Goal: Task Accomplishment & Management: Manage account settings

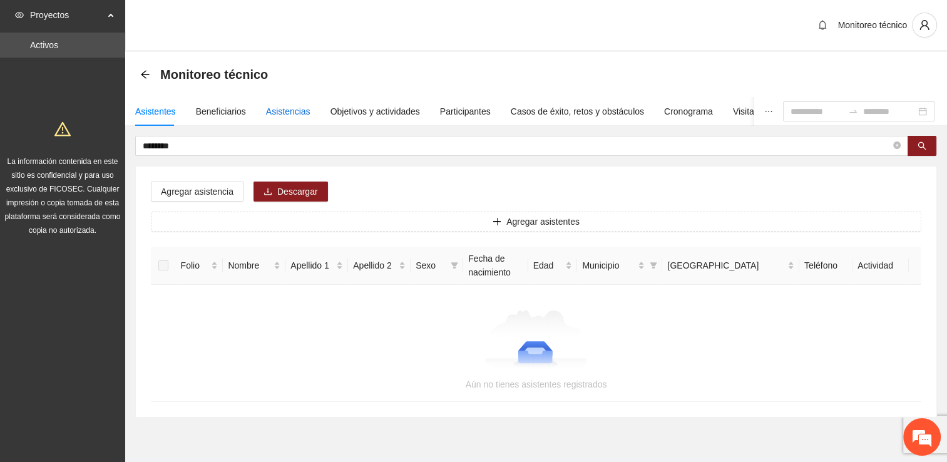
click at [275, 114] on div "Asistencias" at bounding box center [288, 112] width 44 height 14
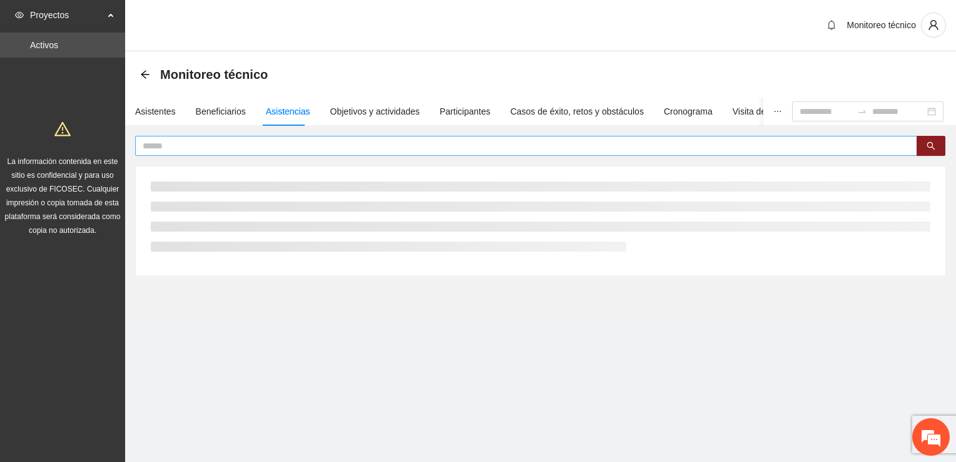
click at [215, 143] on input "text" at bounding box center [521, 146] width 757 height 14
click at [218, 148] on input "text" at bounding box center [521, 146] width 757 height 14
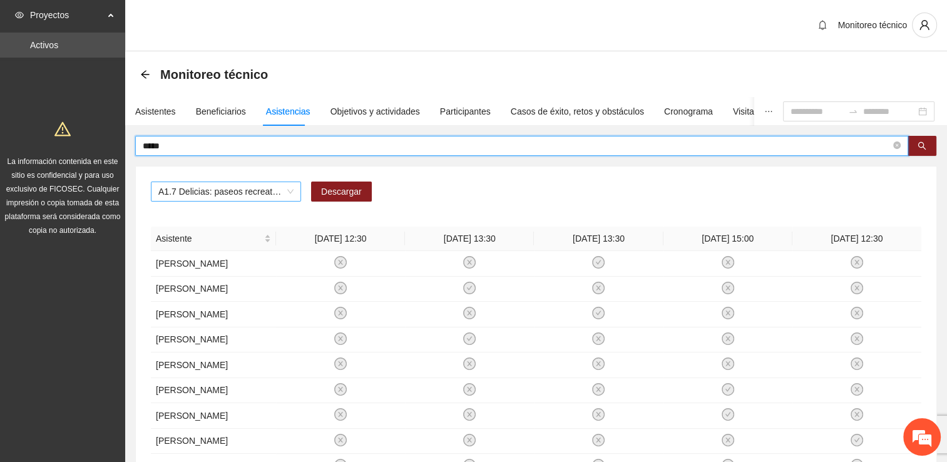
click at [220, 188] on span "A1.7 Delicias: paseos recreativos" at bounding box center [225, 191] width 135 height 19
type input "*****"
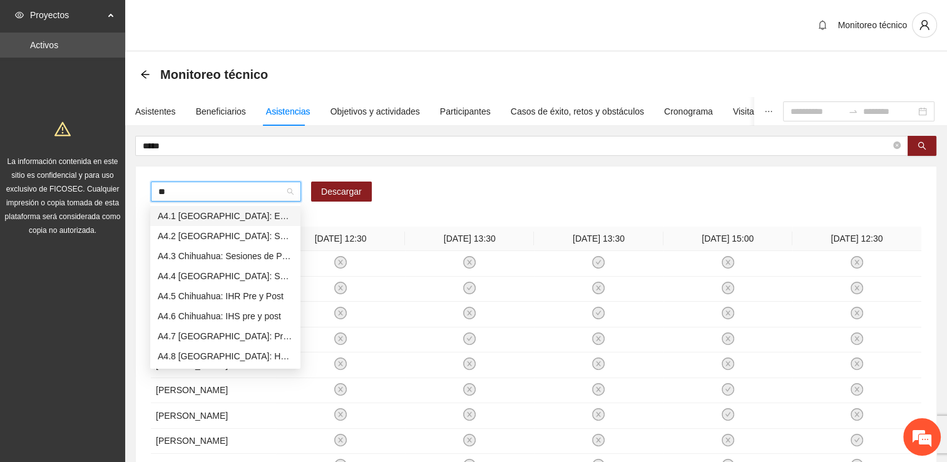
type input "***"
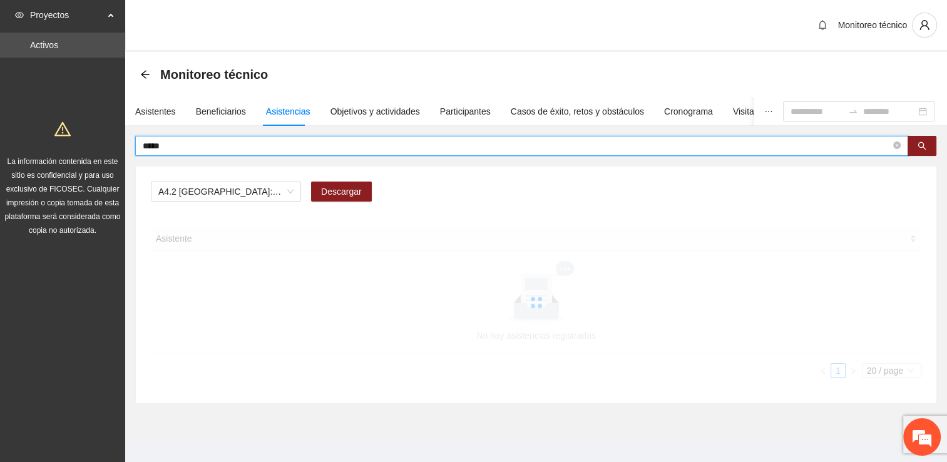
click at [192, 144] on input "*****" at bounding box center [517, 146] width 748 height 14
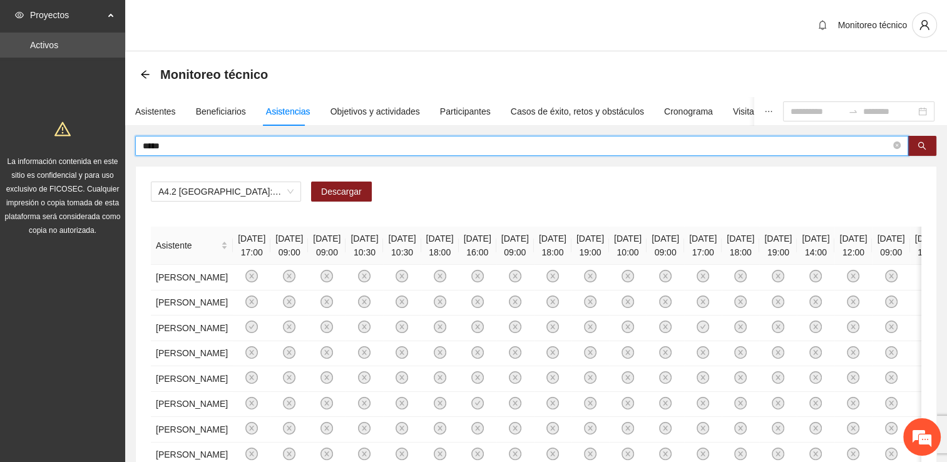
drag, startPoint x: 188, startPoint y: 149, endPoint x: 128, endPoint y: 154, distance: 59.7
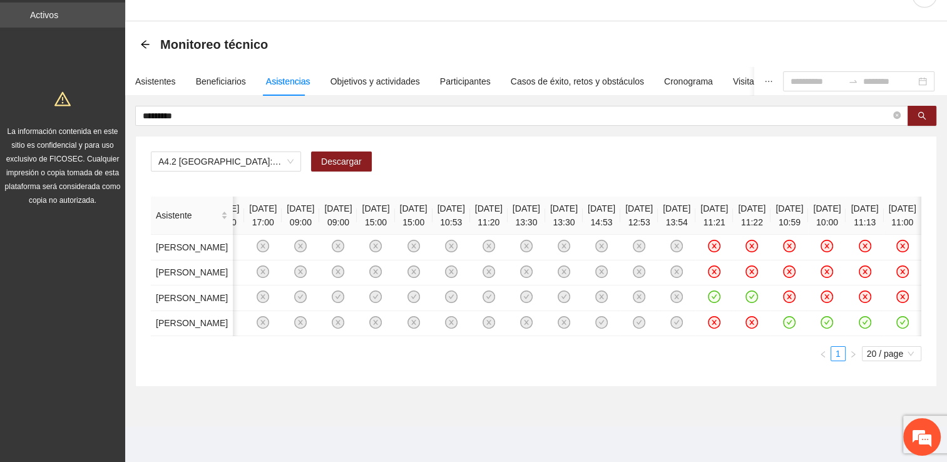
scroll to position [137, 0]
click at [749, 294] on icon "check-circle" at bounding box center [752, 296] width 6 height 4
click at [747, 292] on icon "close-circle" at bounding box center [752, 297] width 11 height 11
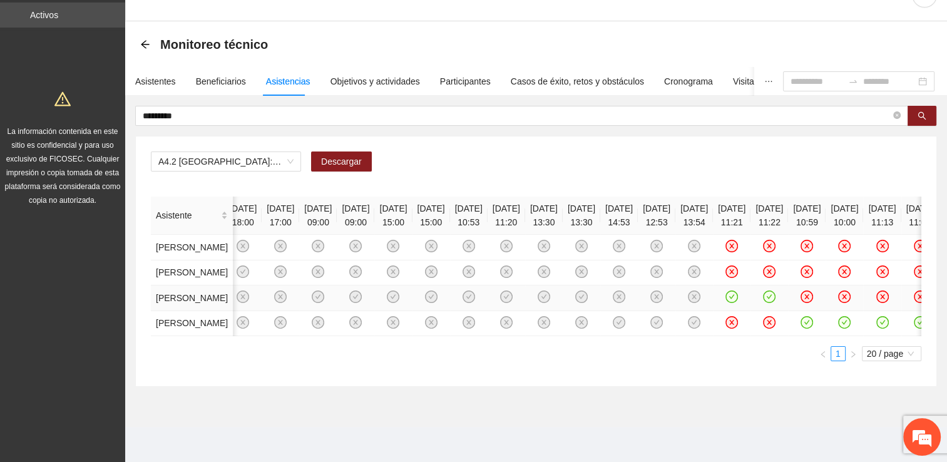
scroll to position [0, 7]
click at [513, 292] on icon "check-circle" at bounding box center [508, 297] width 11 height 11
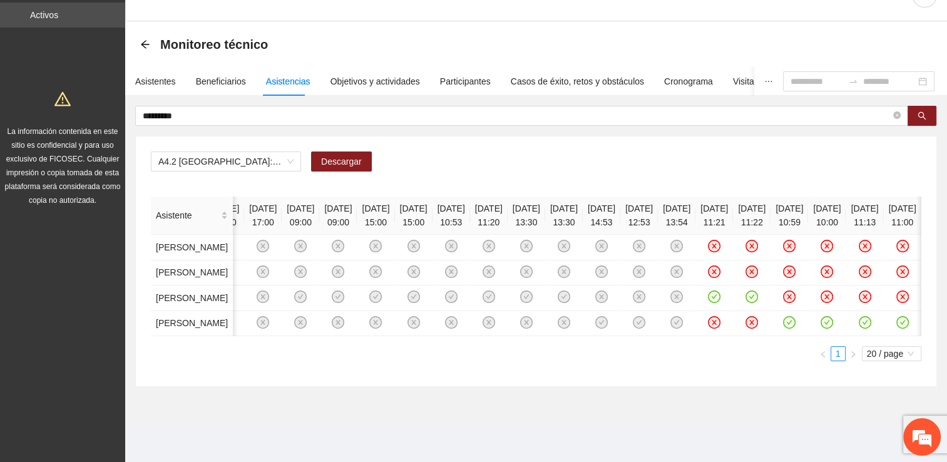
scroll to position [0, 0]
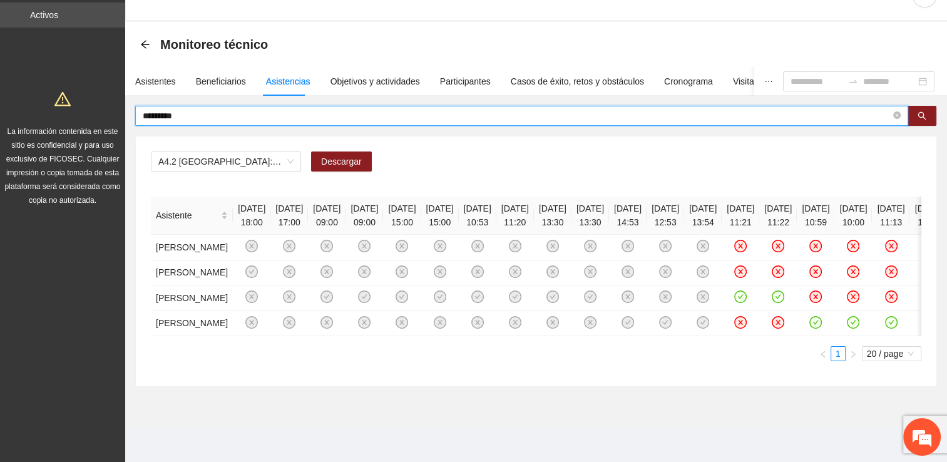
drag, startPoint x: 161, startPoint y: 13, endPoint x: 110, endPoint y: 18, distance: 51.6
click at [110, 18] on section "Proyectos Activos La información contenida en este sitio es confidencial y para…" at bounding box center [473, 216] width 947 height 492
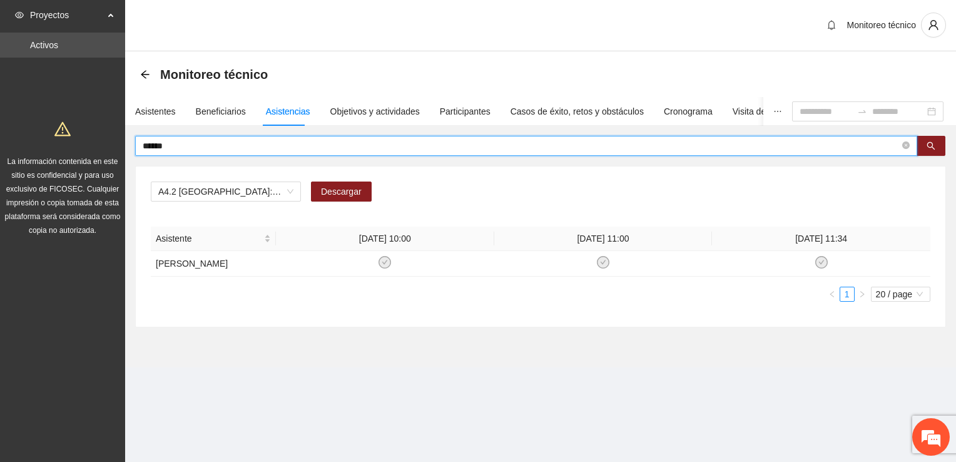
drag, startPoint x: 191, startPoint y: 150, endPoint x: 95, endPoint y: 154, distance: 96.5
click at [95, 154] on section "Proyectos Activos La información contenida en este sitio es confidencial y para…" at bounding box center [478, 231] width 956 height 462
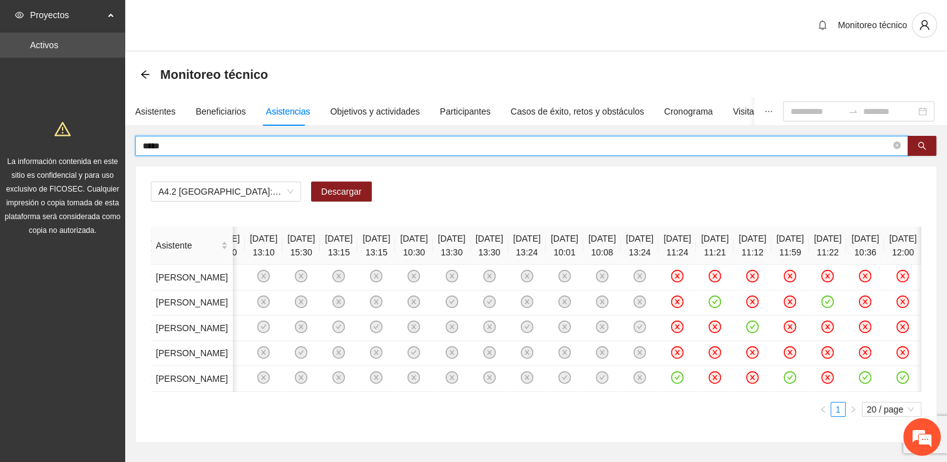
drag, startPoint x: 175, startPoint y: 145, endPoint x: 143, endPoint y: 148, distance: 32.6
click at [122, 145] on section "Proyectos Activos La información contenida en este sitio es confidencial y para…" at bounding box center [473, 259] width 947 height 518
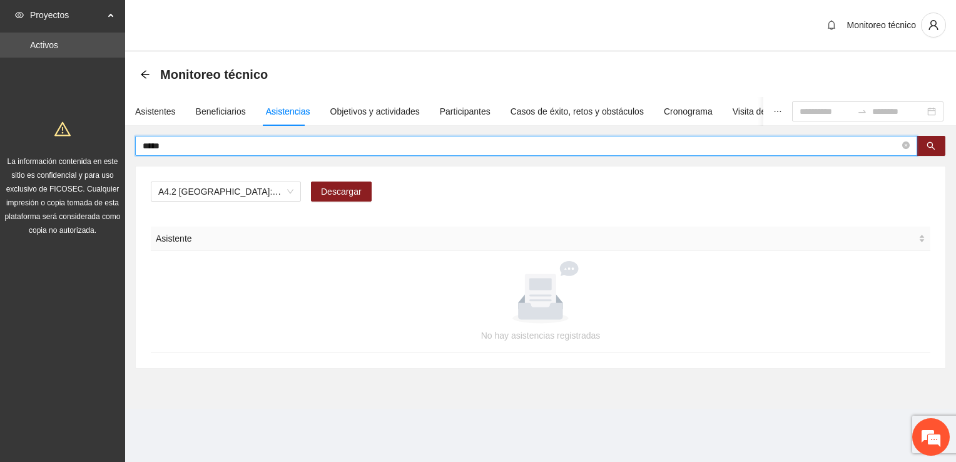
drag, startPoint x: 178, startPoint y: 145, endPoint x: 128, endPoint y: 146, distance: 50.1
click at [128, 146] on div "***** A4.2 [GEOGRAPHIC_DATA]: Sesiones de Terapia Individual Descargar Asistent…" at bounding box center [540, 252] width 831 height 233
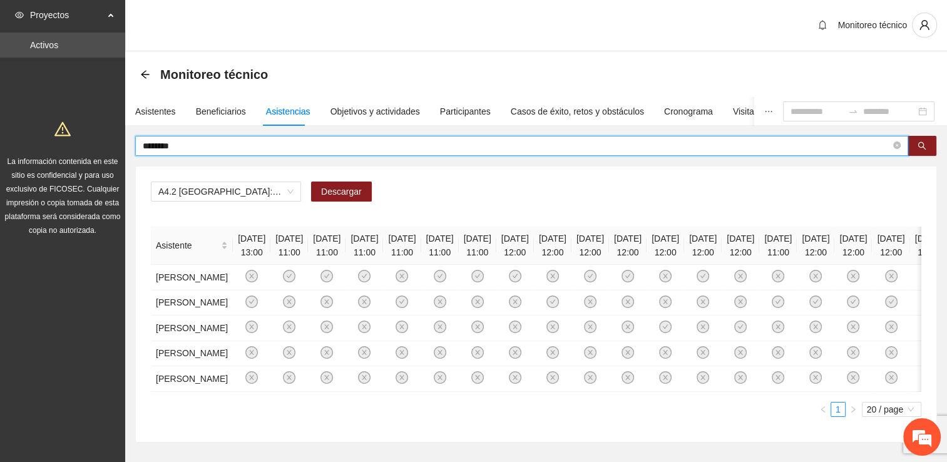
drag, startPoint x: 193, startPoint y: 146, endPoint x: 62, endPoint y: 139, distance: 131.0
click at [113, 151] on section "Proyectos Activos La información contenida en este sitio es confidencial y para…" at bounding box center [473, 259] width 947 height 518
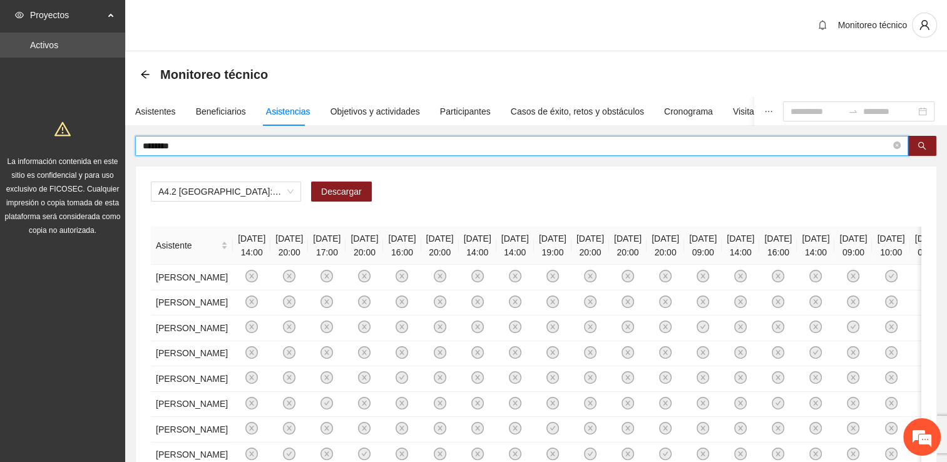
drag, startPoint x: 202, startPoint y: 146, endPoint x: 86, endPoint y: 134, distance: 117.0
click at [86, 134] on section "Proyectos Activos La información contenida en este sitio es confidencial y para…" at bounding box center [473, 462] width 947 height 925
type input "*********"
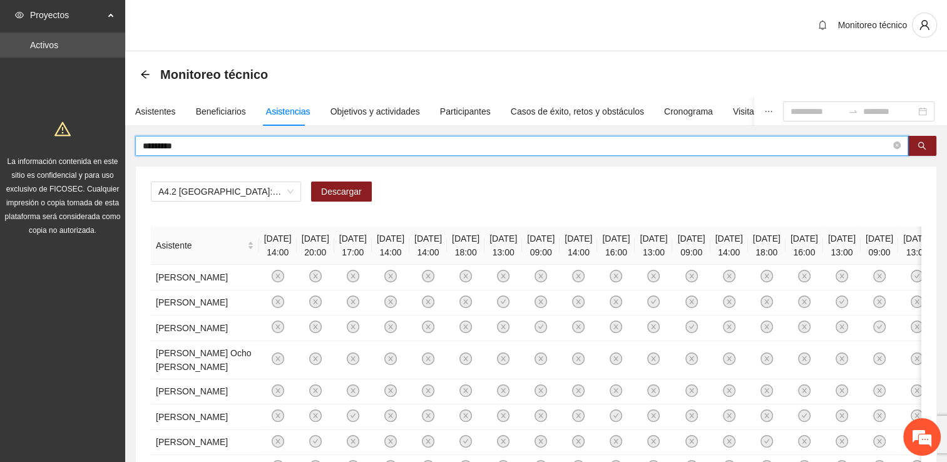
drag, startPoint x: 198, startPoint y: 141, endPoint x: 93, endPoint y: 146, distance: 105.3
click at [93, 146] on section "Proyectos Activos La información contenida en este sitio es confidencial y para…" at bounding box center [473, 462] width 947 height 925
click at [140, 110] on div "Asistentes" at bounding box center [155, 112] width 41 height 14
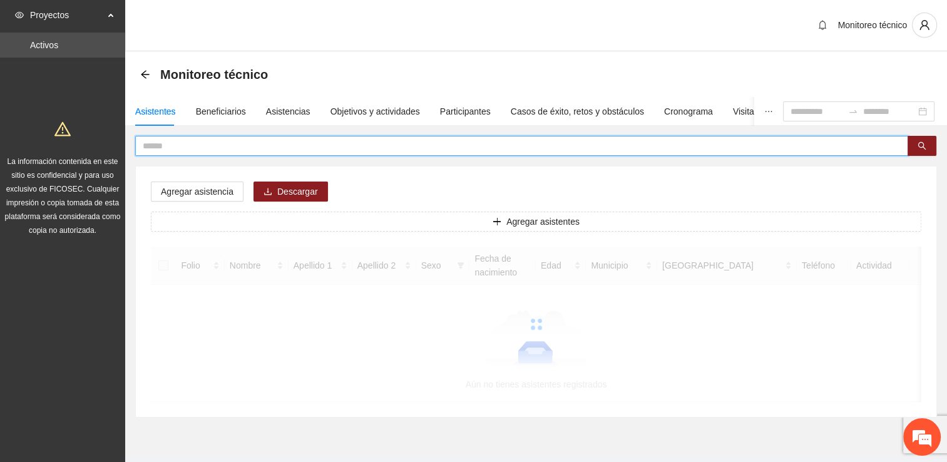
click at [170, 145] on input "text" at bounding box center [517, 146] width 748 height 14
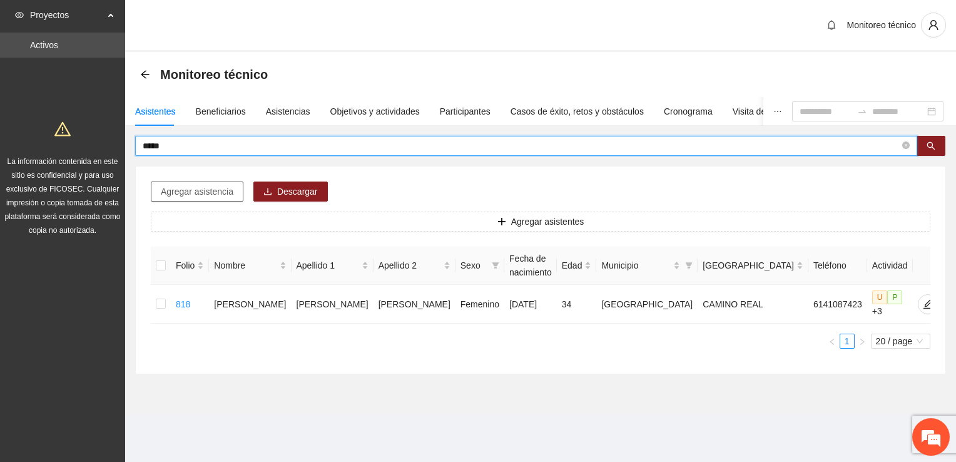
click at [213, 191] on span "Agregar asistencia" at bounding box center [197, 192] width 73 height 14
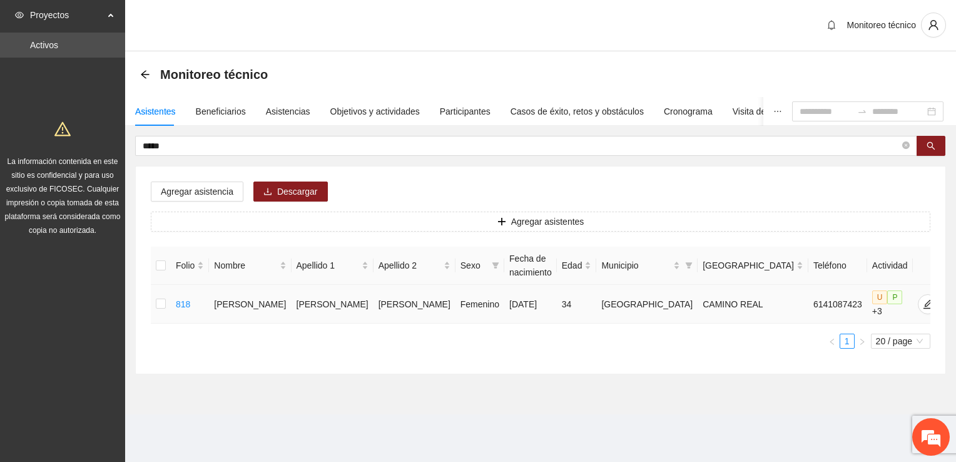
click at [155, 301] on td at bounding box center [161, 304] width 20 height 39
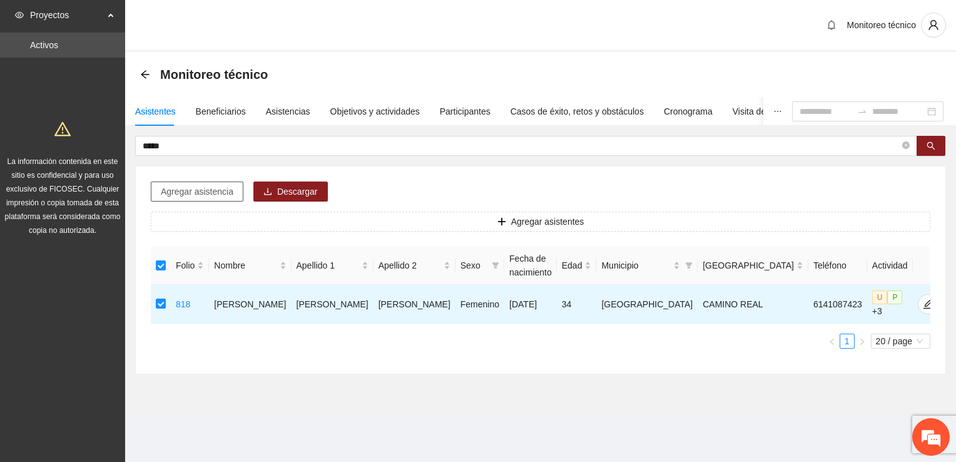
click at [194, 189] on span "Agregar asistencia" at bounding box center [197, 192] width 73 height 14
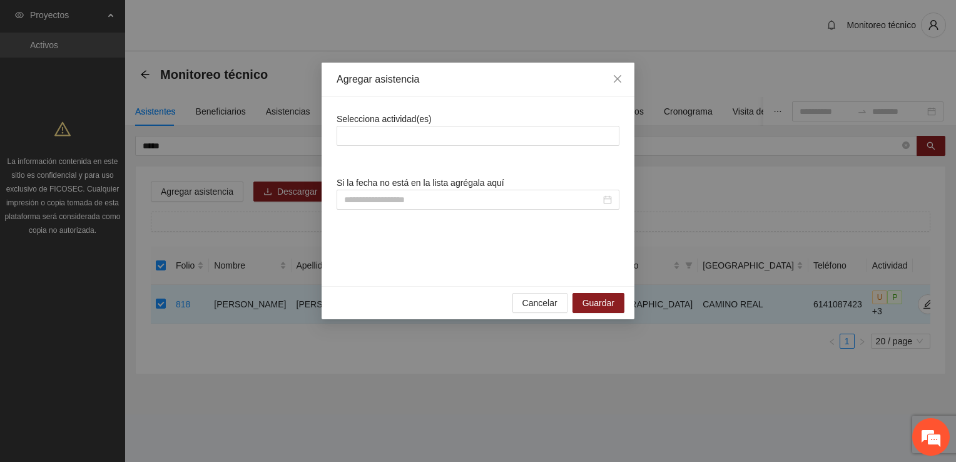
drag, startPoint x: 286, startPoint y: 39, endPoint x: 294, endPoint y: 38, distance: 7.6
click at [288, 38] on div "Agregar asistencia Selecciona actividad(es) Si la fecha no está en la lista agr…" at bounding box center [478, 231] width 956 height 462
click at [619, 79] on icon "close" at bounding box center [618, 79] width 10 height 10
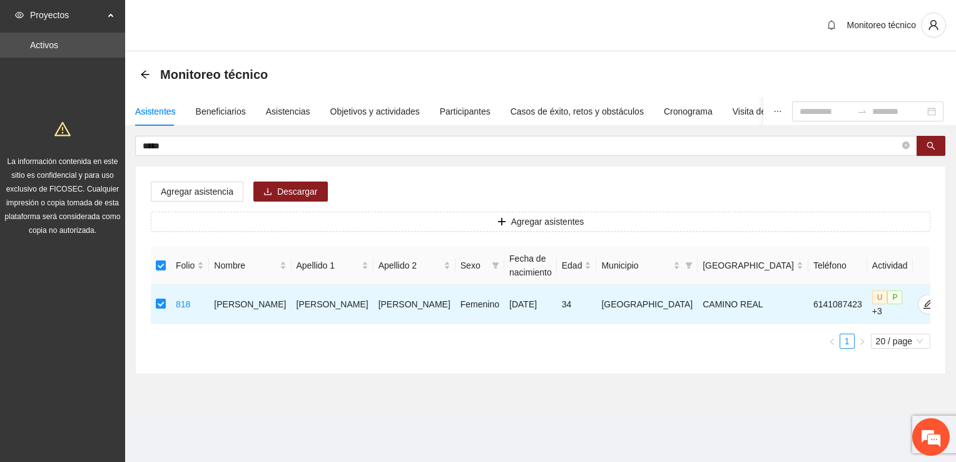
click at [571, 62] on div "Monitoreo técnico" at bounding box center [540, 74] width 801 height 25
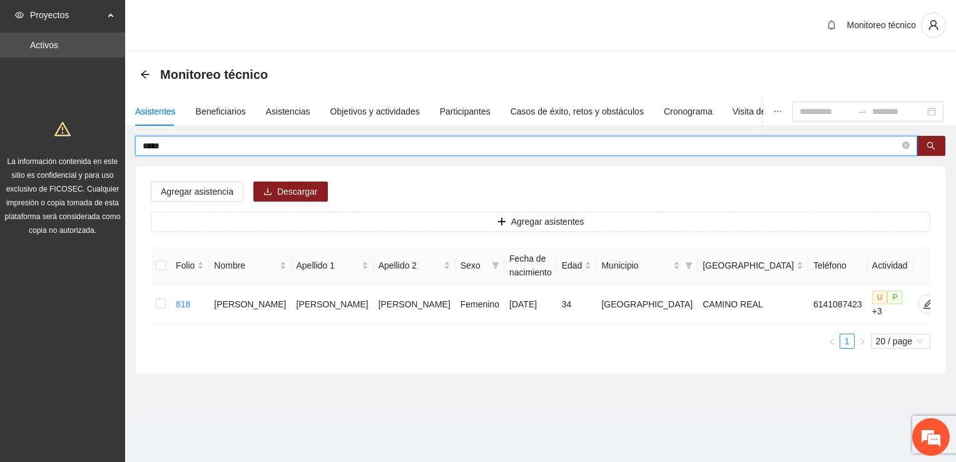
drag, startPoint x: 187, startPoint y: 149, endPoint x: 96, endPoint y: 146, distance: 90.2
click at [93, 150] on section "Proyectos Activos La información contenida en este sitio es confidencial y para…" at bounding box center [478, 231] width 956 height 462
type input "*********"
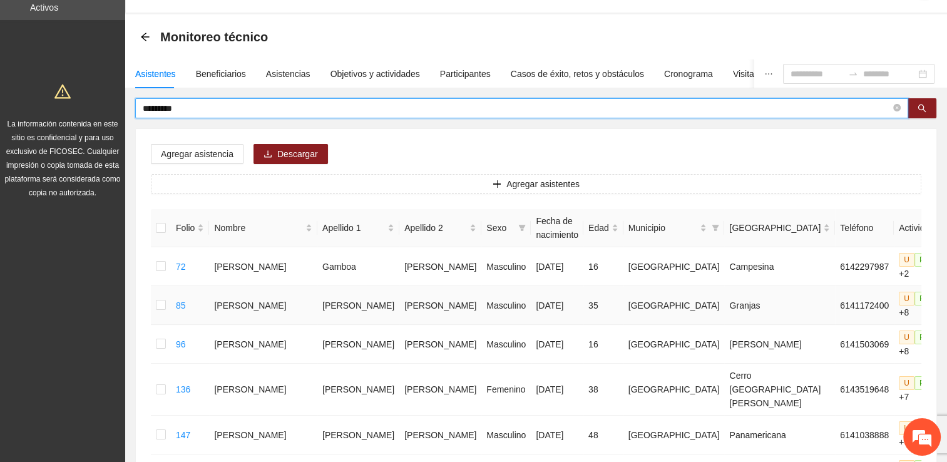
scroll to position [15, 0]
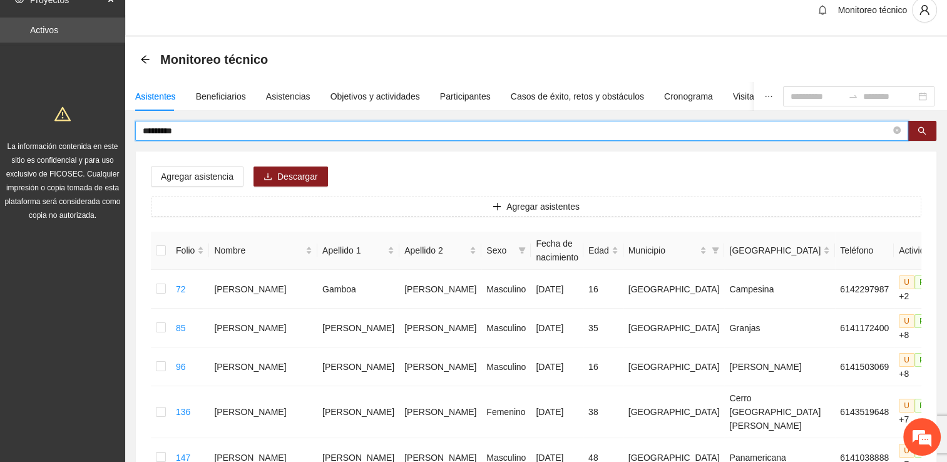
drag, startPoint x: 205, startPoint y: 123, endPoint x: 106, endPoint y: 124, distance: 98.3
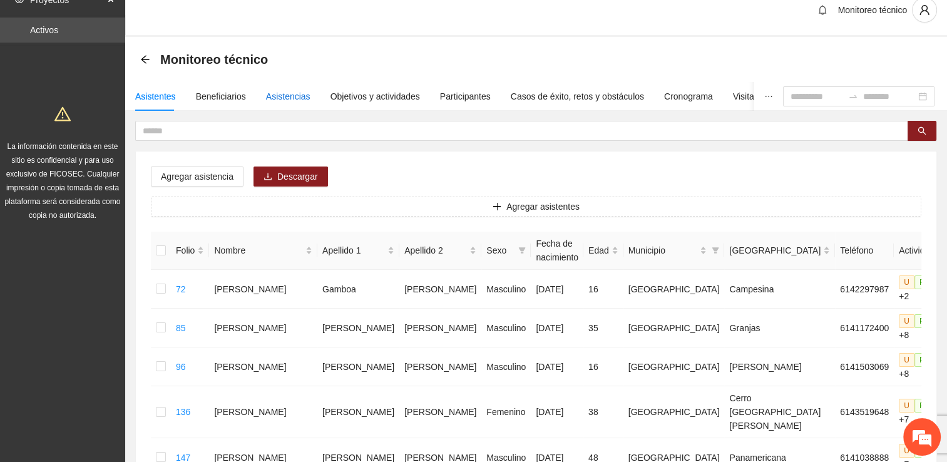
click at [284, 96] on div "Asistencias" at bounding box center [288, 97] width 44 height 14
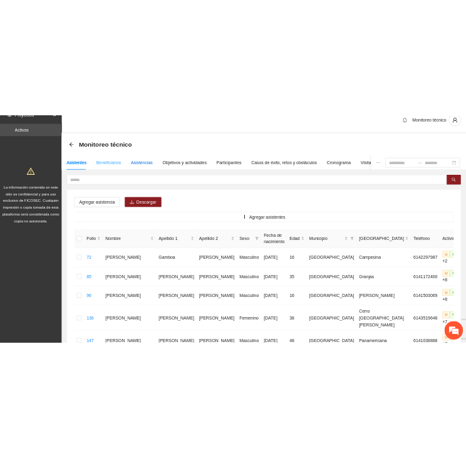
scroll to position [0, 0]
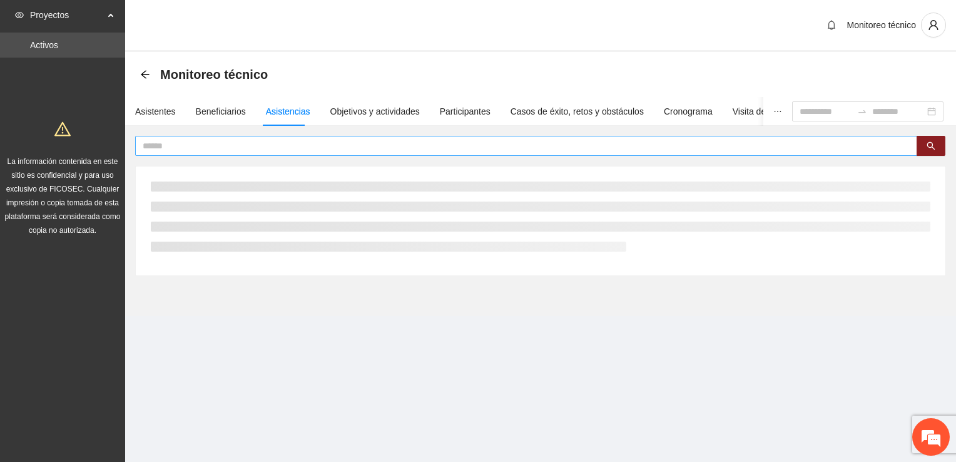
click at [182, 140] on input "text" at bounding box center [521, 146] width 757 height 14
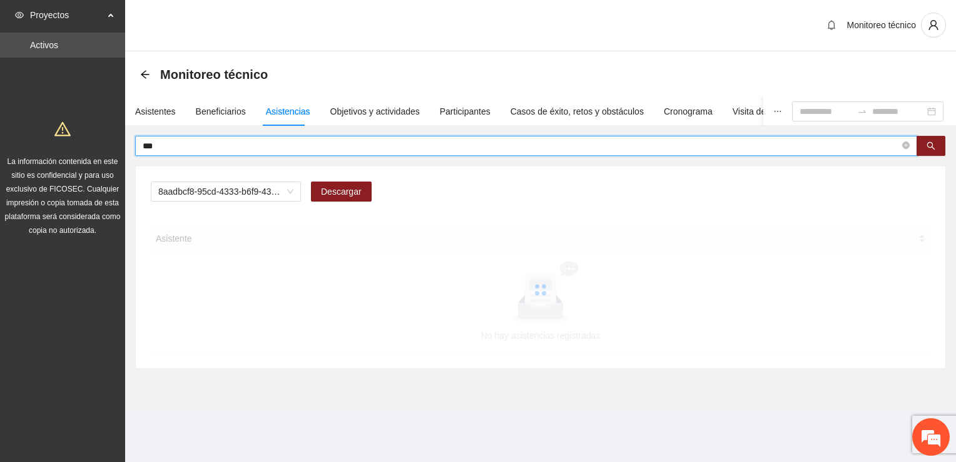
type input "***"
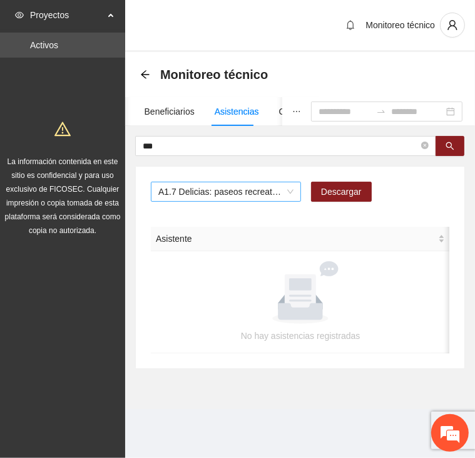
click at [195, 191] on span "A1.7 Delicias: paseos recreativos" at bounding box center [225, 191] width 135 height 19
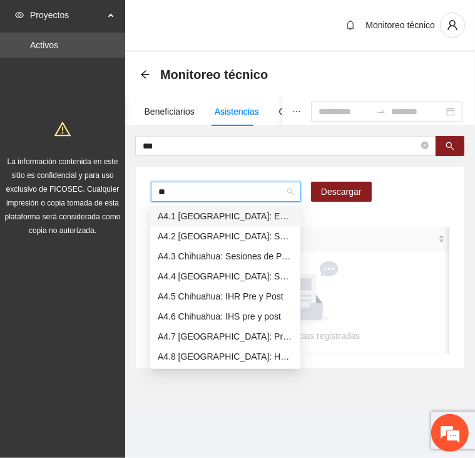
type input "***"
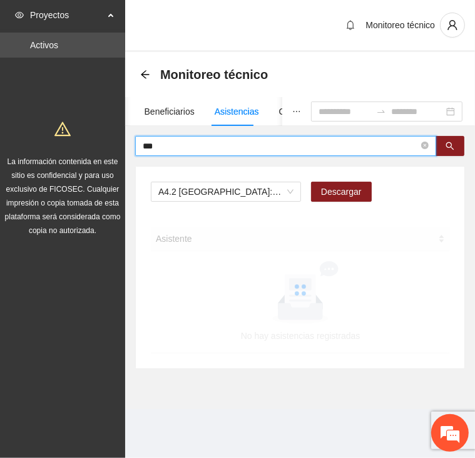
drag, startPoint x: 185, startPoint y: 148, endPoint x: 128, endPoint y: 147, distance: 57.6
click at [126, 148] on div "*** A4.2 Chihuahua: Sesiones de Terapia Individual Descargar Asistente No hay a…" at bounding box center [300, 252] width 350 height 233
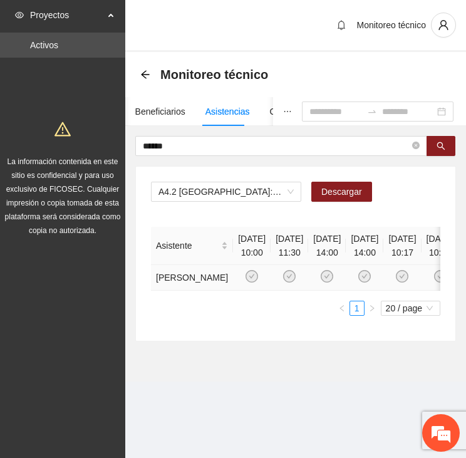
click at [245, 282] on icon "check-circle" at bounding box center [251, 276] width 13 height 13
click at [247, 282] on icon "check-circle" at bounding box center [252, 276] width 11 height 11
click at [295, 282] on icon "check-circle" at bounding box center [289, 276] width 11 height 11
click at [346, 290] on td at bounding box center [327, 278] width 38 height 26
click at [383, 290] on td at bounding box center [365, 278] width 38 height 26
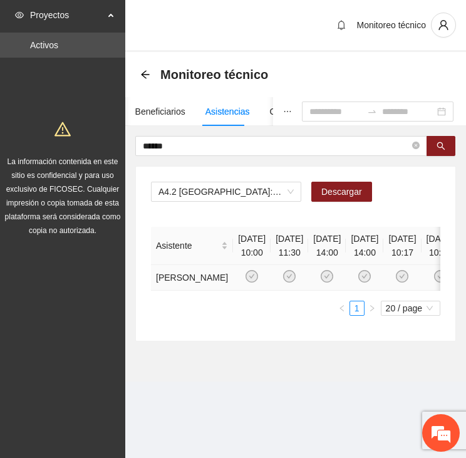
click at [289, 282] on icon "check-circle" at bounding box center [289, 276] width 11 height 11
click at [332, 282] on icon "check-circle" at bounding box center [327, 276] width 11 height 11
click at [370, 282] on icon "check-circle" at bounding box center [364, 276] width 11 height 11
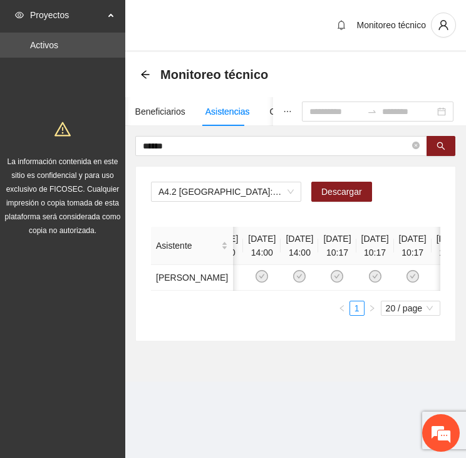
scroll to position [0, 66]
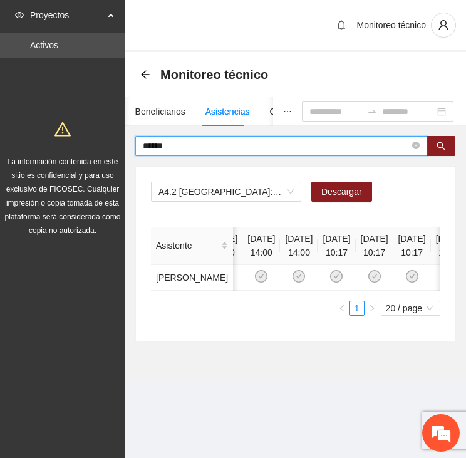
drag, startPoint x: 165, startPoint y: 146, endPoint x: 89, endPoint y: 170, distance: 80.0
click at [89, 170] on section "Proyectos Activos La información contenida en este sitio es confidencial y para…" at bounding box center [233, 229] width 466 height 458
type input "****"
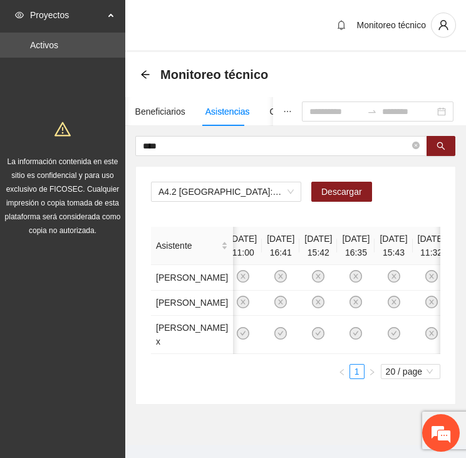
scroll to position [0, 497]
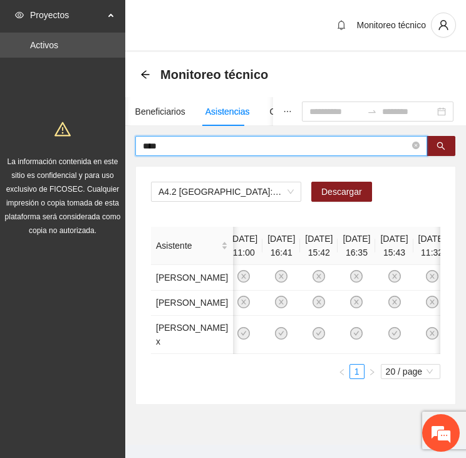
drag, startPoint x: 165, startPoint y: 144, endPoint x: 127, endPoint y: 152, distance: 39.0
click at [127, 152] on div "**** A4.2 [GEOGRAPHIC_DATA]: Sesiones de Terapia Individual Descargar Asistente…" at bounding box center [295, 270] width 341 height 269
click at [203, 145] on input "****" at bounding box center [276, 146] width 267 height 14
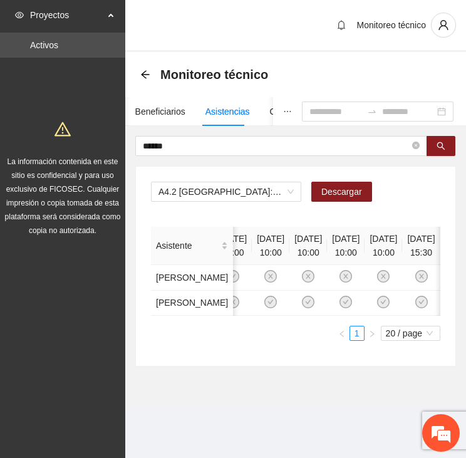
scroll to position [0, 777]
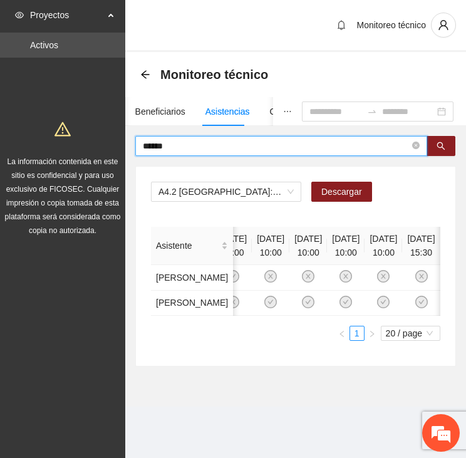
drag, startPoint x: 120, startPoint y: 144, endPoint x: 98, endPoint y: 145, distance: 21.9
click at [98, 145] on section "Proyectos Activos La información contenida en este sitio es confidencial y para…" at bounding box center [233, 229] width 466 height 458
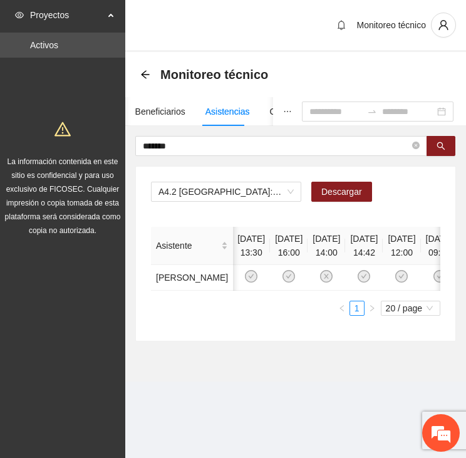
scroll to position [0, 0]
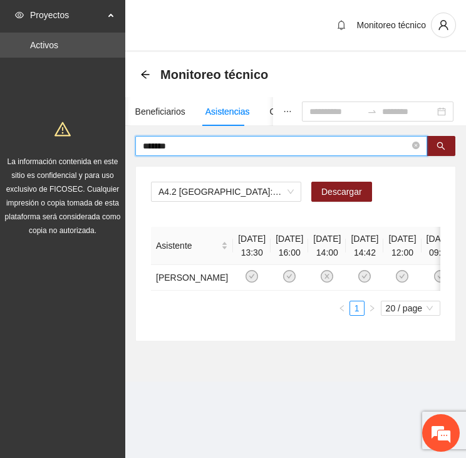
drag, startPoint x: 174, startPoint y: 148, endPoint x: 101, endPoint y: 147, distance: 73.2
click at [104, 147] on section "Proyectos Activos La información contenida en este sitio es confidencial y para…" at bounding box center [233, 229] width 466 height 458
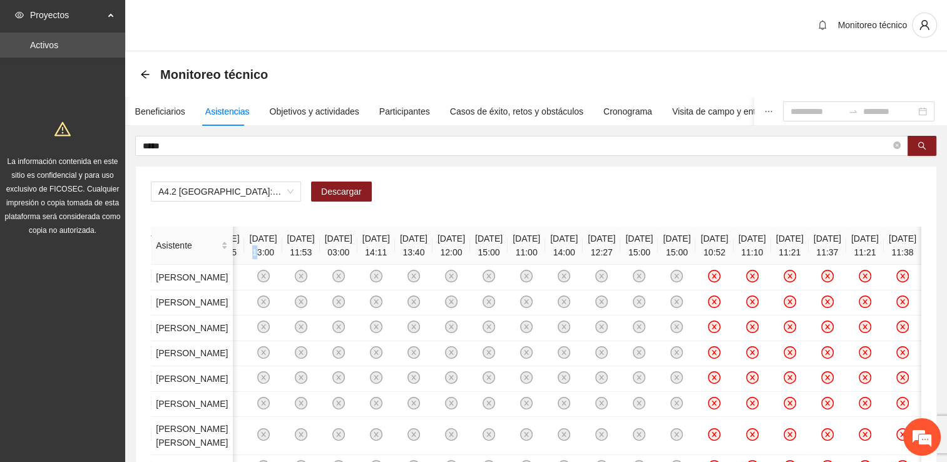
click at [282, 243] on th "[DATE] 13:00" at bounding box center [263, 246] width 38 height 38
drag, startPoint x: 519, startPoint y: 243, endPoint x: 571, endPoint y: 246, distance: 52.0
click at [320, 246] on th "[DATE] 11:53" at bounding box center [301, 246] width 38 height 38
click at [357, 249] on th "[DATE] 03:00" at bounding box center [339, 246] width 38 height 38
drag, startPoint x: 624, startPoint y: 249, endPoint x: 680, endPoint y: 245, distance: 56.5
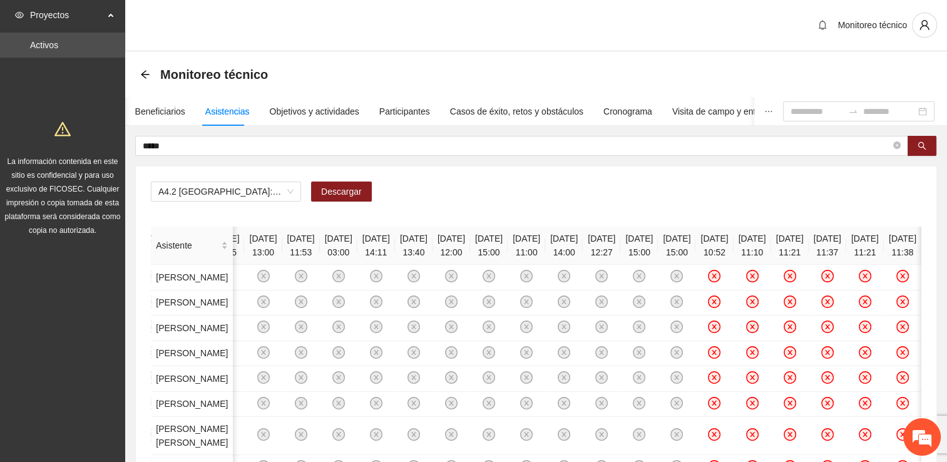
click at [395, 245] on th "[DATE] 14:11" at bounding box center [376, 246] width 38 height 38
click at [395, 229] on th "[DATE] 14:11" at bounding box center [376, 246] width 38 height 38
click at [395, 245] on th "[DATE] 14:11" at bounding box center [376, 246] width 38 height 38
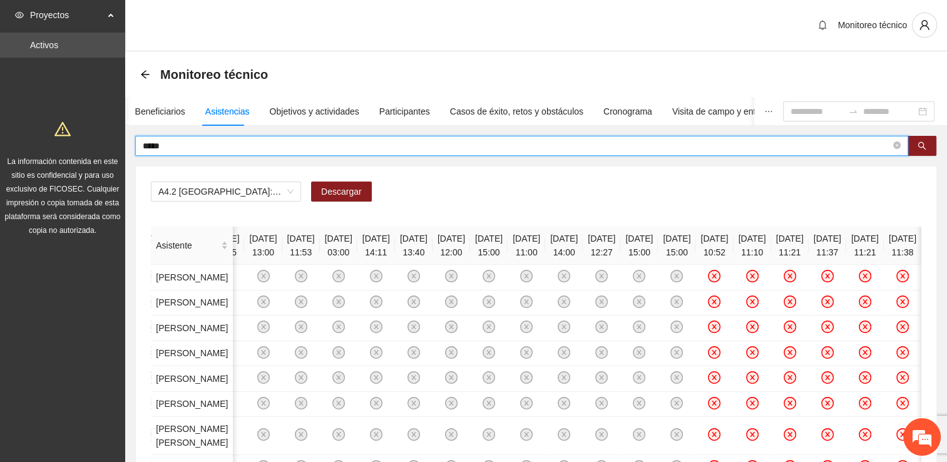
drag, startPoint x: 170, startPoint y: 146, endPoint x: 113, endPoint y: 149, distance: 57.6
click at [115, 149] on section "Proyectos Activos La información contenida en este sitio es confidencial y para…" at bounding box center [473, 373] width 947 height 746
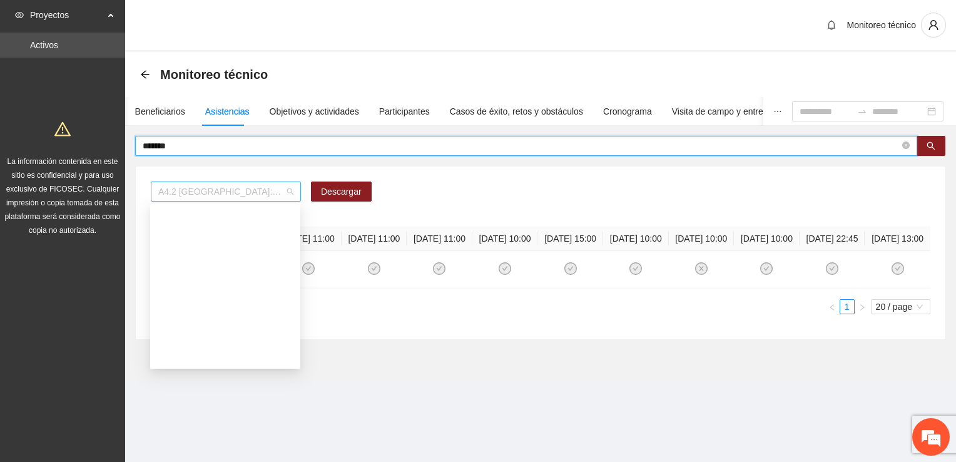
click at [207, 189] on span "A4.2 [GEOGRAPHIC_DATA]: Sesiones de Terapia Individual" at bounding box center [225, 191] width 135 height 19
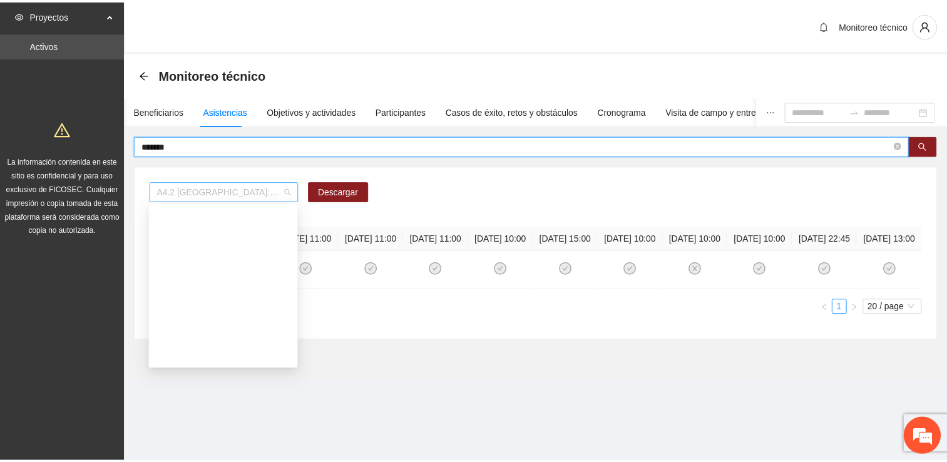
scroll to position [706, 0]
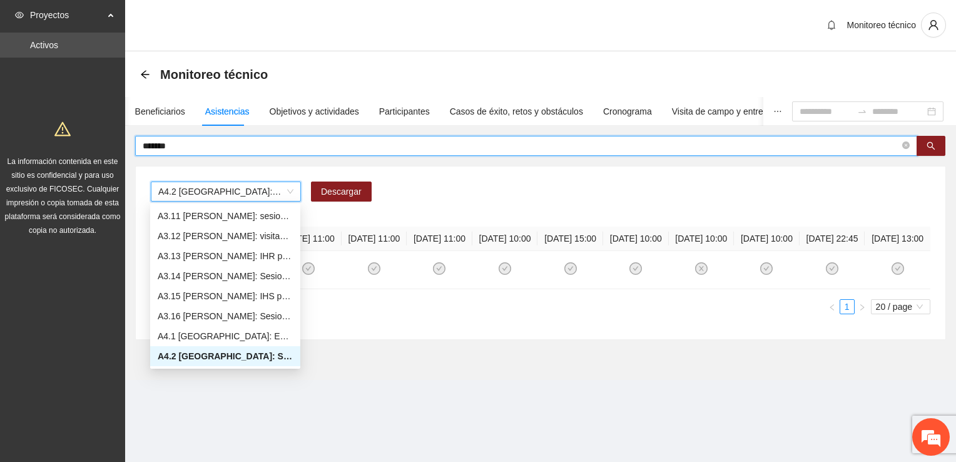
click at [193, 141] on input "*******" at bounding box center [521, 146] width 757 height 14
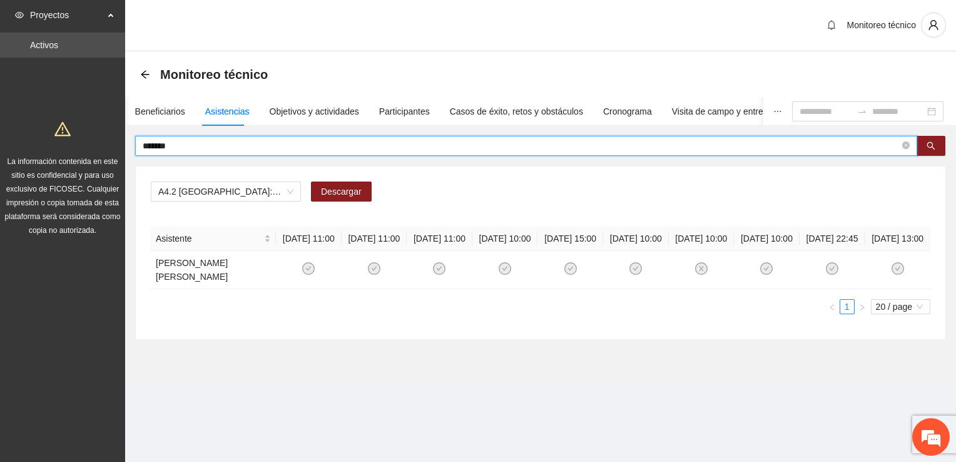
drag, startPoint x: 203, startPoint y: 145, endPoint x: 111, endPoint y: 141, distance: 92.1
click at [111, 141] on section "Proyectos Activos La información contenida en este sitio es confidencial y para…" at bounding box center [478, 231] width 956 height 462
type input "*"
drag, startPoint x: 193, startPoint y: 143, endPoint x: 128, endPoint y: 146, distance: 65.2
click at [128, 146] on div "****** A4.2 [GEOGRAPHIC_DATA]: Sesiones de Terapia Individual Descargar Asisten…" at bounding box center [540, 238] width 831 height 204
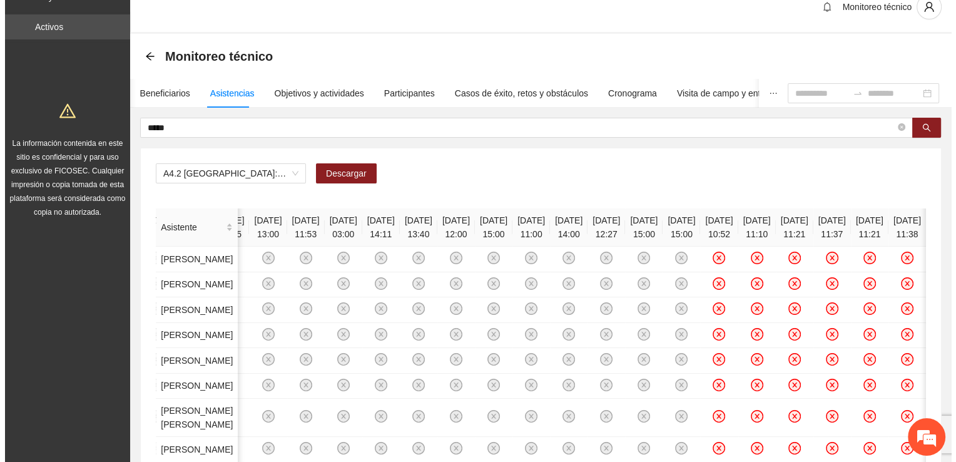
scroll to position [0, 0]
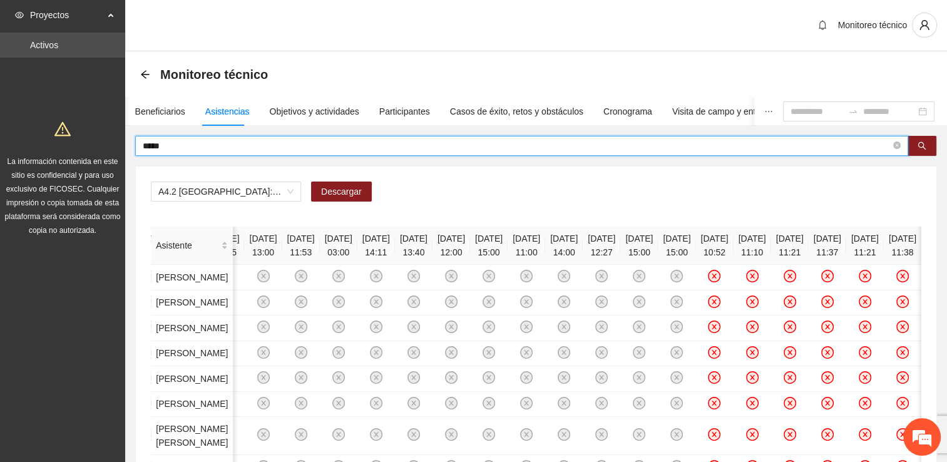
drag, startPoint x: 123, startPoint y: 143, endPoint x: 76, endPoint y: 144, distance: 47.0
click at [76, 144] on section "Proyectos Activos La información contenida en este sitio es confidencial y para…" at bounding box center [473, 373] width 947 height 746
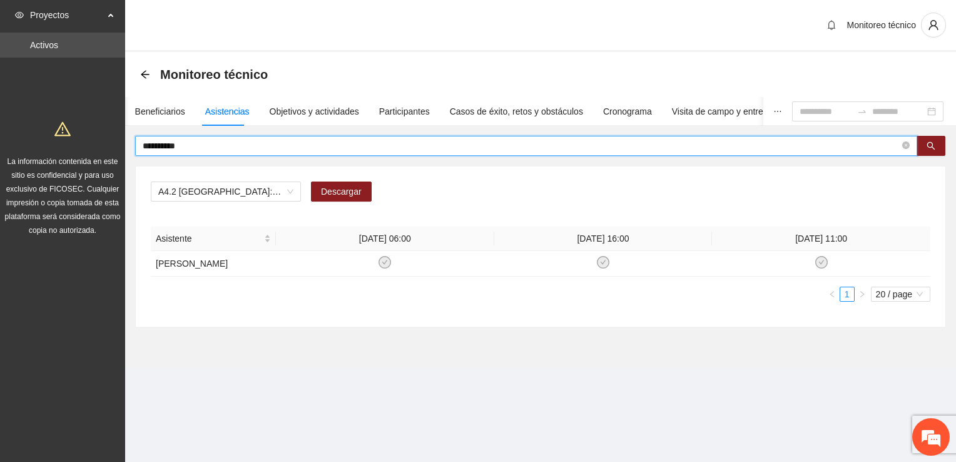
drag, startPoint x: 215, startPoint y: 146, endPoint x: 128, endPoint y: 151, distance: 87.8
click at [128, 156] on div "**********" at bounding box center [540, 232] width 831 height 192
type input "*****"
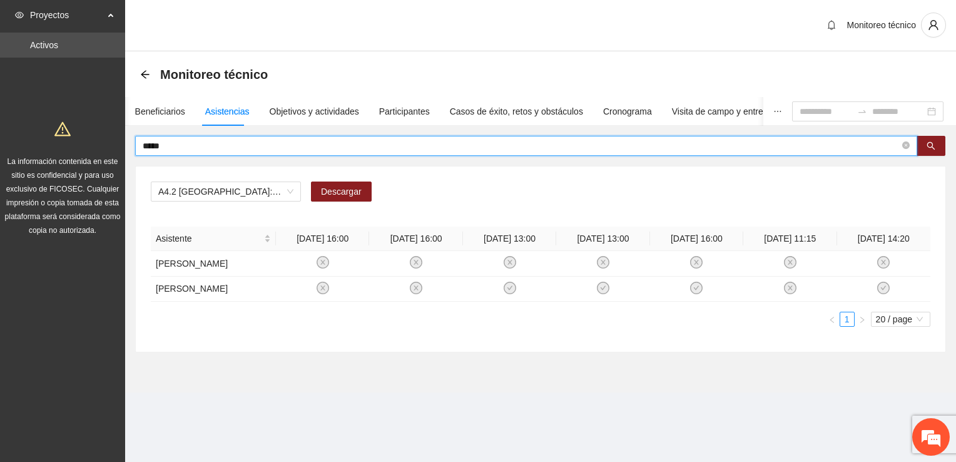
drag, startPoint x: 185, startPoint y: 144, endPoint x: 84, endPoint y: 146, distance: 101.4
click at [84, 146] on section "Proyectos Activos La información contenida en este sitio es confidencial y para…" at bounding box center [478, 231] width 956 height 462
click at [170, 140] on input "*****" at bounding box center [521, 146] width 757 height 14
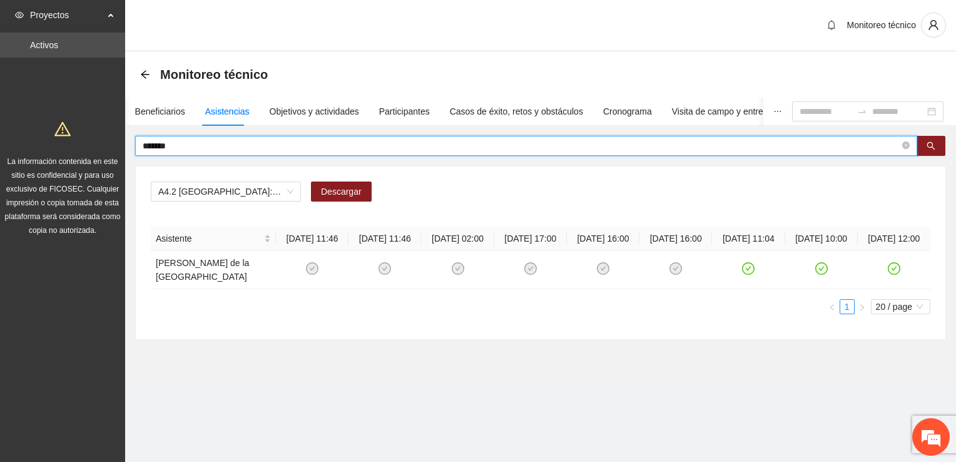
drag, startPoint x: 170, startPoint y: 140, endPoint x: 95, endPoint y: 142, distance: 75.2
click at [96, 142] on section "Proyectos Activos La información contenida en este sitio es confidencial y para…" at bounding box center [478, 231] width 956 height 462
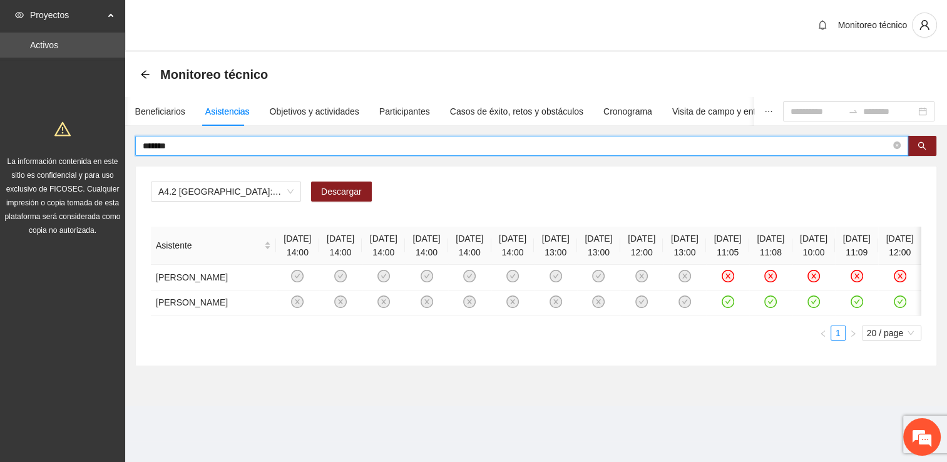
drag, startPoint x: 163, startPoint y: 146, endPoint x: 87, endPoint y: 135, distance: 76.6
click at [72, 147] on section "Proyectos Activos La información contenida en este sitio es confidencial y para…" at bounding box center [473, 231] width 947 height 462
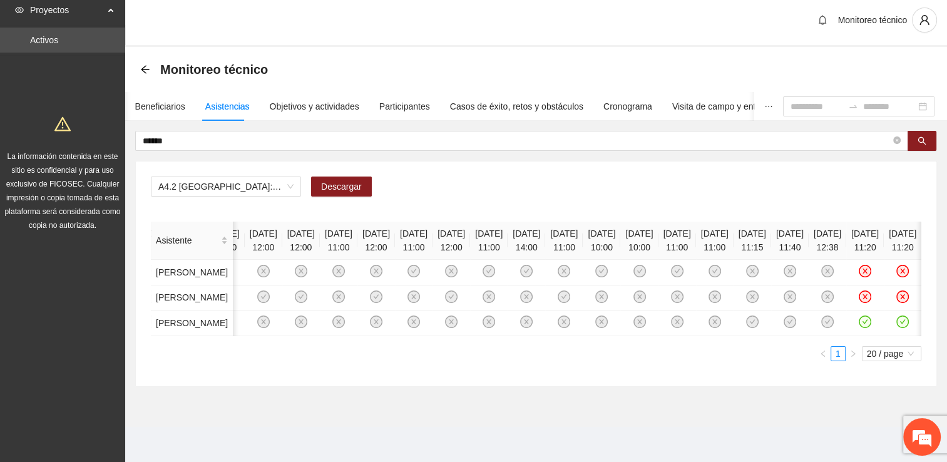
scroll to position [0, 689]
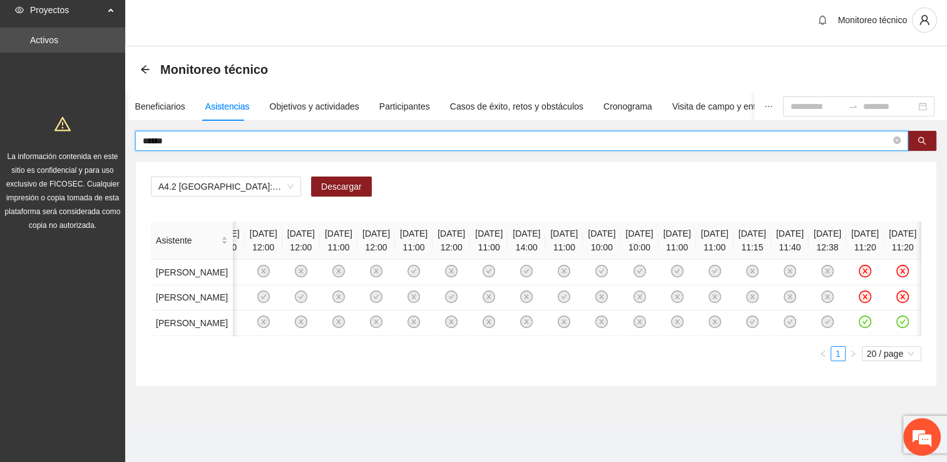
drag, startPoint x: 133, startPoint y: 83, endPoint x: 100, endPoint y: 84, distance: 32.6
click at [100, 84] on section "Proyectos Activos La información contenida en este sitio es confidencial y para…" at bounding box center [473, 228] width 947 height 467
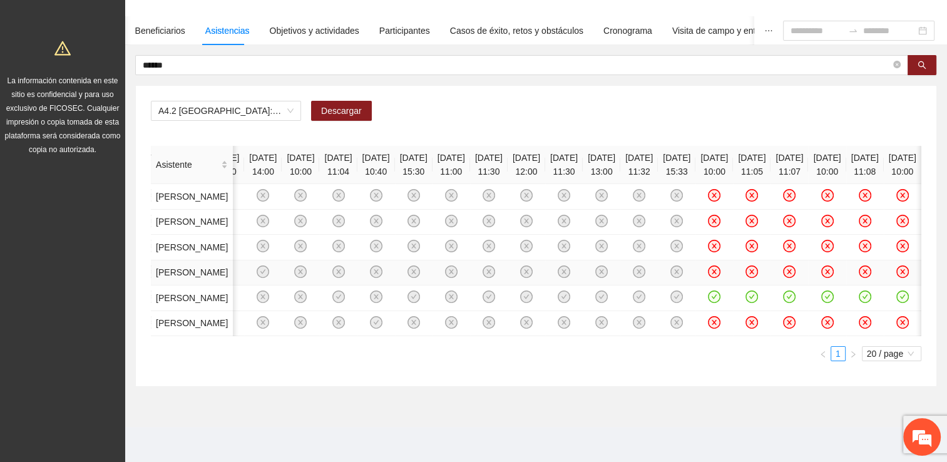
scroll to position [303, 0]
click at [319, 285] on td at bounding box center [301, 298] width 38 height 26
click at [433, 311] on td at bounding box center [414, 298] width 38 height 26
click at [508, 311] on td at bounding box center [489, 298] width 38 height 26
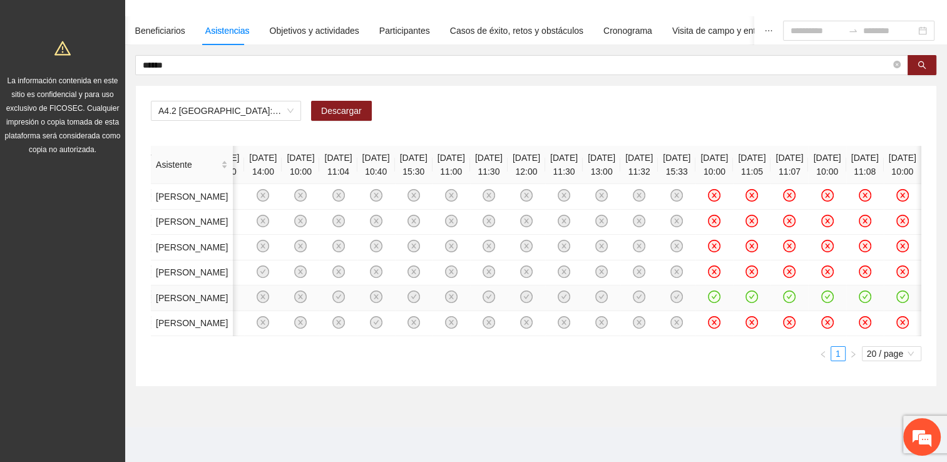
click at [545, 311] on td at bounding box center [527, 298] width 38 height 26
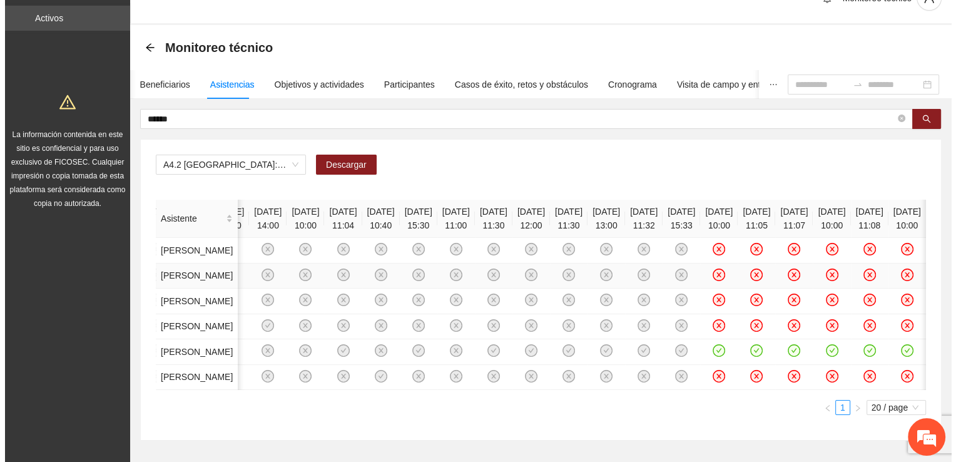
scroll to position [0, 0]
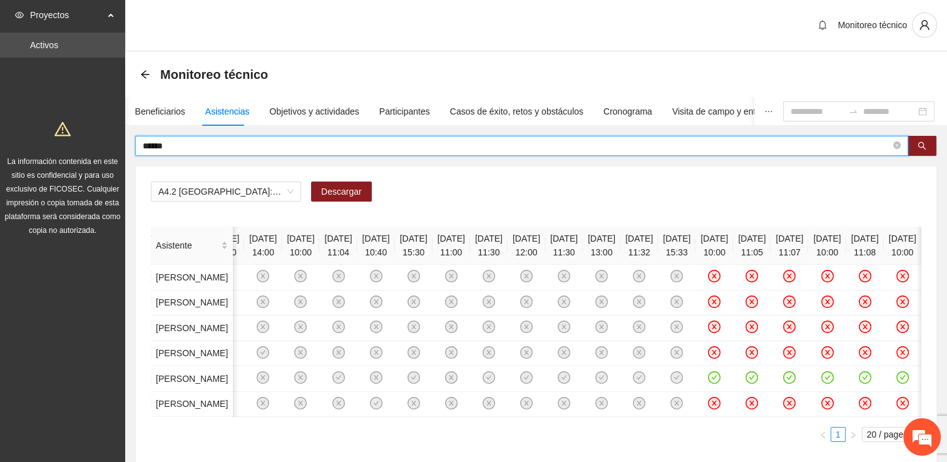
drag, startPoint x: 173, startPoint y: 141, endPoint x: 117, endPoint y: 148, distance: 56.1
click at [117, 148] on section "Proyectos Activos La información contenida en este sitio es confidencial y para…" at bounding box center [473, 271] width 947 height 543
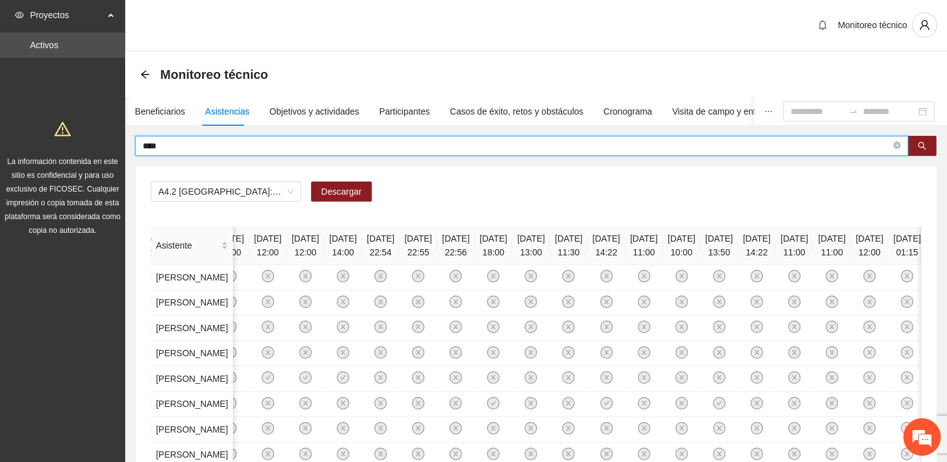
drag, startPoint x: 167, startPoint y: 143, endPoint x: 95, endPoint y: 146, distance: 71.5
click at [95, 146] on section "Proyectos Activos La información contenida en este sitio es confidencial y para…" at bounding box center [473, 335] width 947 height 670
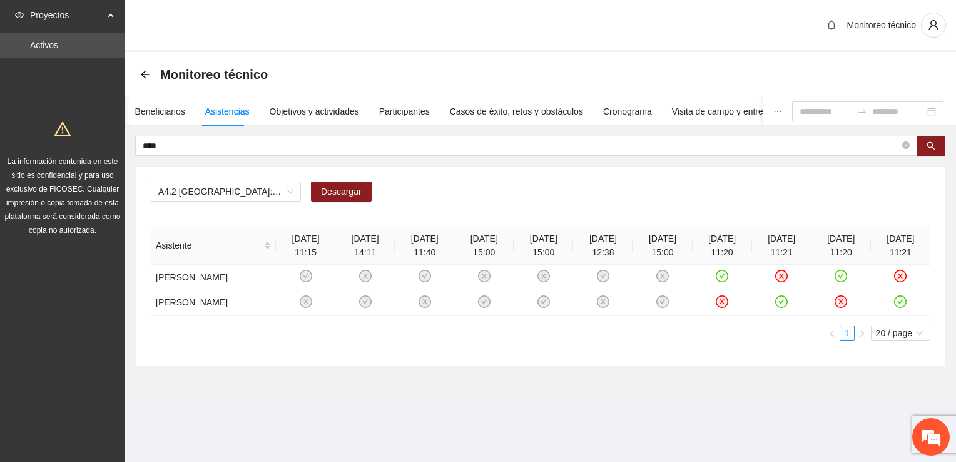
click at [101, 145] on div "La información contenida en este sitio es confidencial y para uso exclusivo de …" at bounding box center [63, 175] width 120 height 124
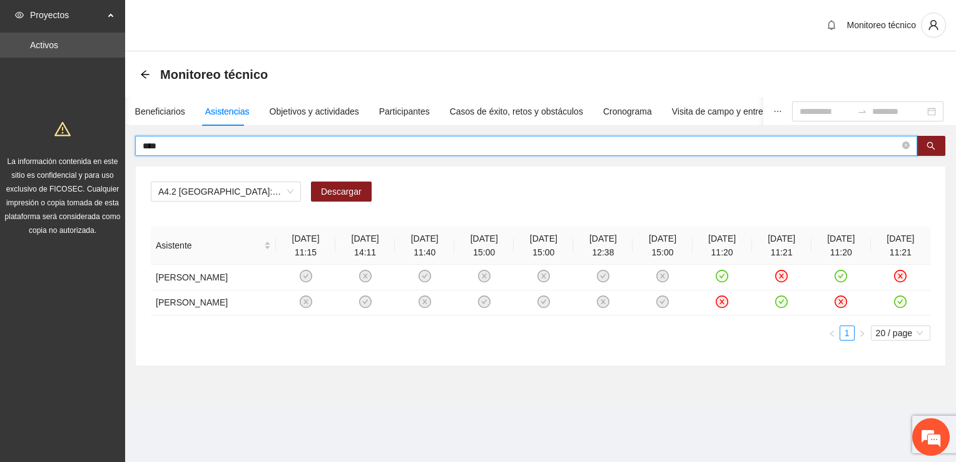
drag, startPoint x: 175, startPoint y: 142, endPoint x: 105, endPoint y: 143, distance: 70.7
click at [105, 143] on section "Proyectos Activos La información contenida en este sitio es confidencial y para…" at bounding box center [478, 231] width 956 height 462
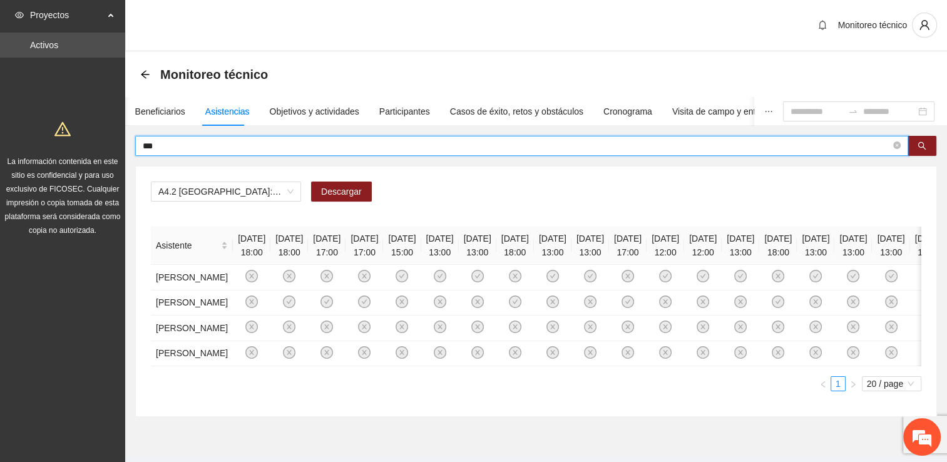
click at [469, 200] on div "A4.2 [GEOGRAPHIC_DATA]: Sesiones de Terapia Individual Descargar" at bounding box center [536, 197] width 771 height 30
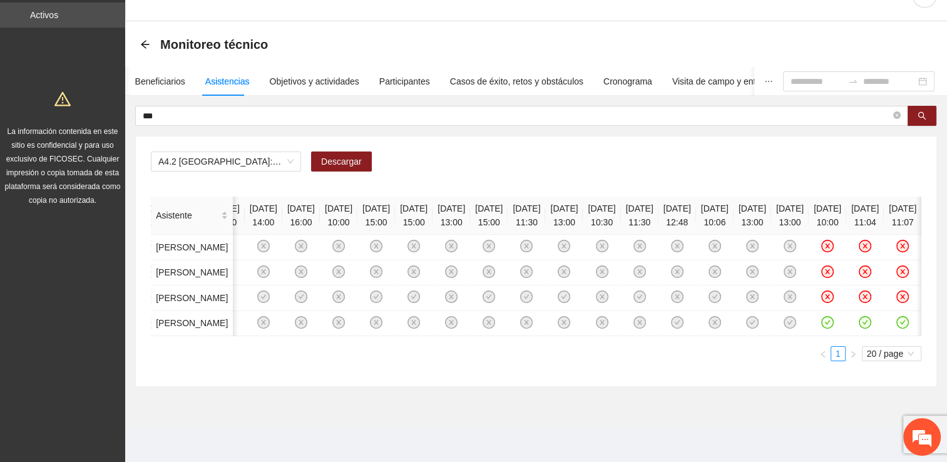
scroll to position [0, 1252]
click at [395, 347] on ul "1 20 / page" at bounding box center [536, 353] width 771 height 15
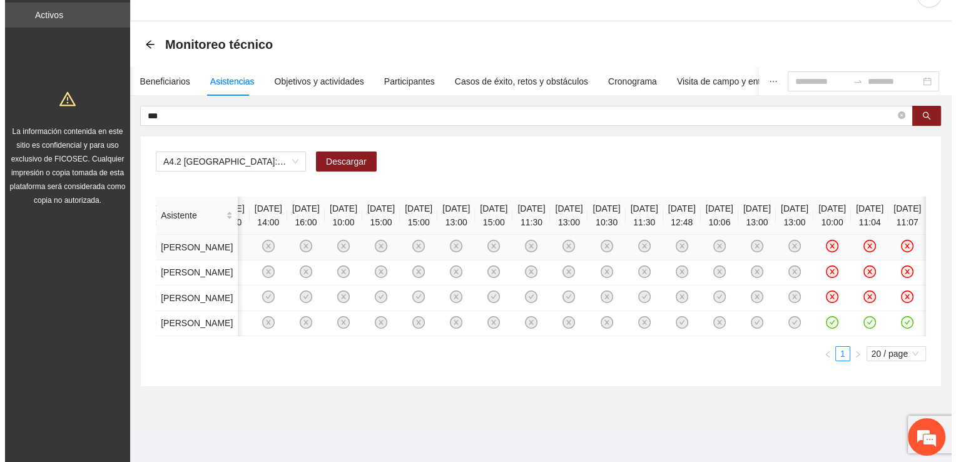
scroll to position [0, 0]
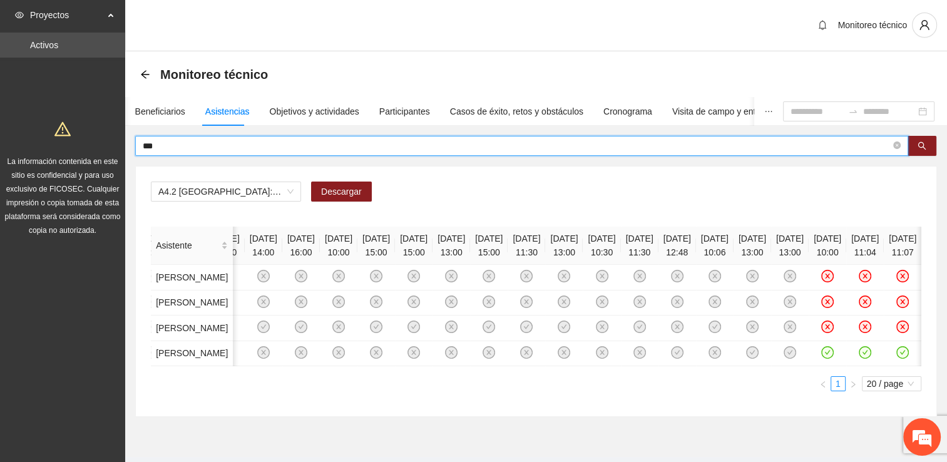
drag, startPoint x: 210, startPoint y: 143, endPoint x: 107, endPoint y: 135, distance: 103.6
click at [107, 135] on section "Proyectos Activos La información contenida en este sitio es confidencial y para…" at bounding box center [473, 246] width 947 height 492
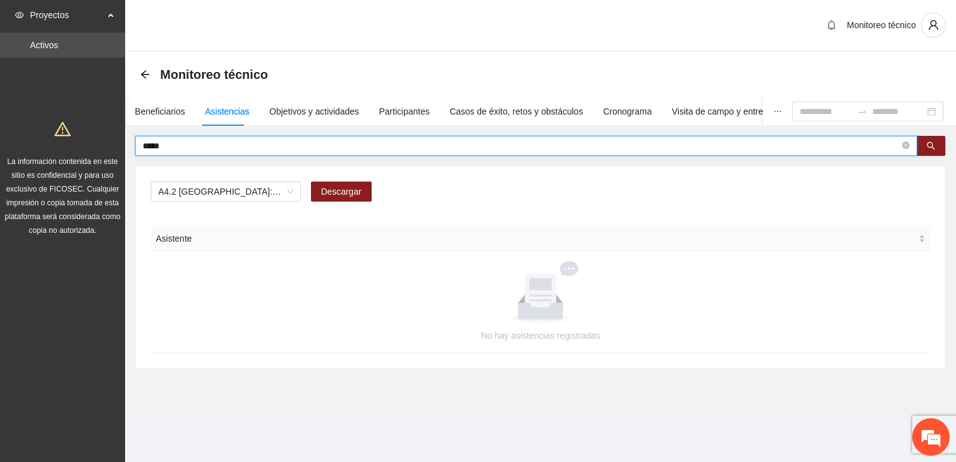
drag, startPoint x: 188, startPoint y: 139, endPoint x: 100, endPoint y: 137, distance: 88.3
click at [100, 137] on section "Proyectos Activos La información contenida en este sitio es confidencial y para…" at bounding box center [478, 231] width 956 height 462
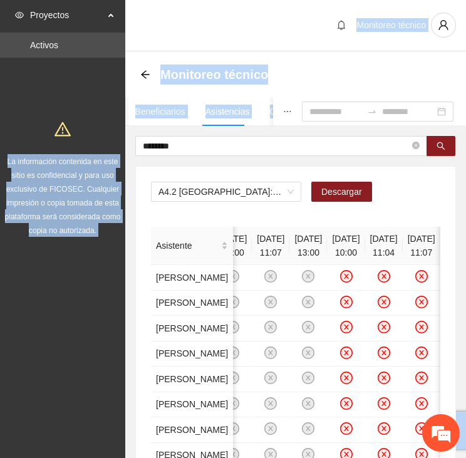
drag, startPoint x: 204, startPoint y: 153, endPoint x: 88, endPoint y: 141, distance: 117.1
click at [88, 141] on section "Proyectos Activos La información contenida en este sitio es confidencial y para…" at bounding box center [233, 462] width 466 height 925
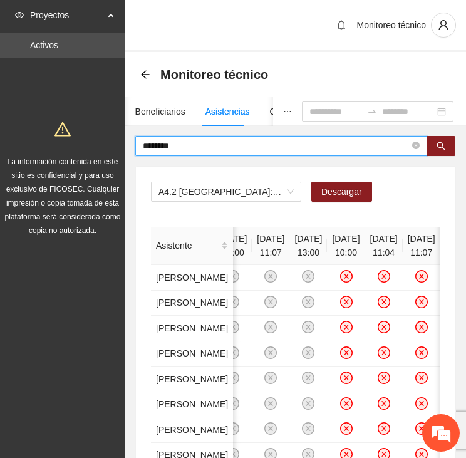
drag, startPoint x: 88, startPoint y: 141, endPoint x: 194, endPoint y: 142, distance: 106.4
click at [197, 142] on input "********" at bounding box center [276, 146] width 267 height 14
drag, startPoint x: 193, startPoint y: 148, endPoint x: 110, endPoint y: 141, distance: 82.9
click at [120, 153] on section "Proyectos Activos La información contenida en este sitio es confidencial y para…" at bounding box center [233, 462] width 466 height 925
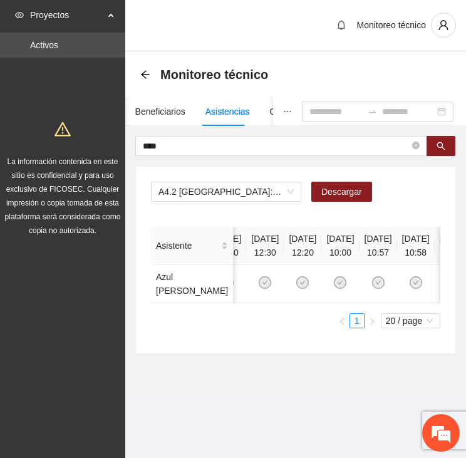
scroll to position [0, 63]
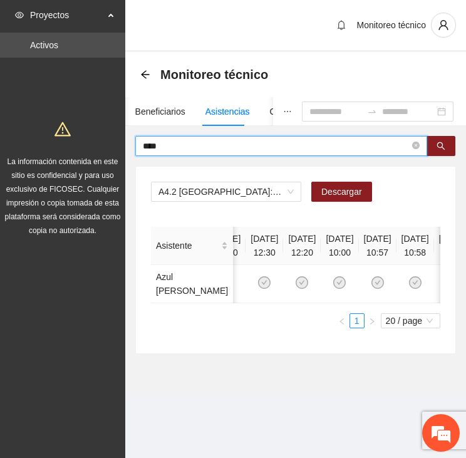
drag, startPoint x: 178, startPoint y: 142, endPoint x: 78, endPoint y: 135, distance: 99.8
click at [81, 136] on section "Proyectos Activos La información contenida en este sitio es confidencial y para…" at bounding box center [233, 229] width 466 height 458
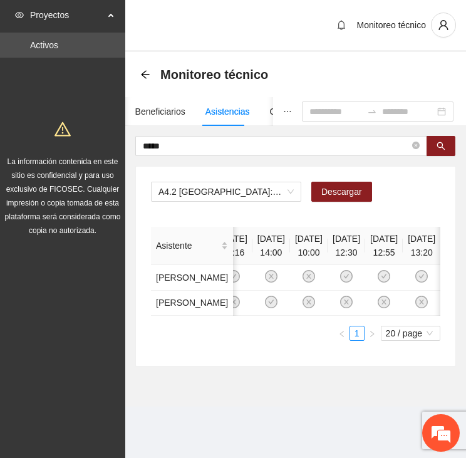
scroll to position [0, 552]
click at [363, 341] on div "Asistente [DATE] 10:00 [DATE] 10:00 [DATE] 12:00 [DATE] 12:00 [DATE] 12:00 [DAT…" at bounding box center [295, 284] width 289 height 114
click at [327, 284] on td at bounding box center [346, 278] width 38 height 26
click at [377, 282] on icon "check-circle" at bounding box center [383, 276] width 13 height 13
click at [327, 282] on td at bounding box center [346, 278] width 38 height 26
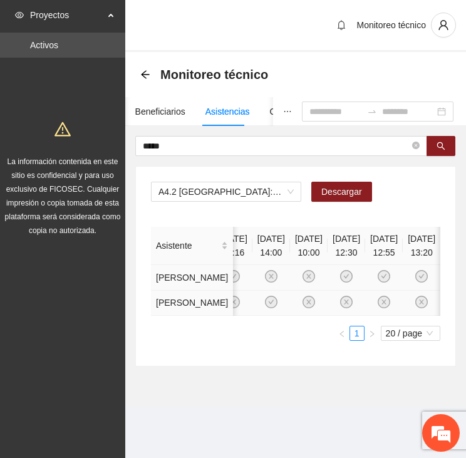
drag, startPoint x: 354, startPoint y: 285, endPoint x: 392, endPoint y: 305, distance: 42.3
click at [379, 282] on icon "check-circle" at bounding box center [384, 276] width 11 height 11
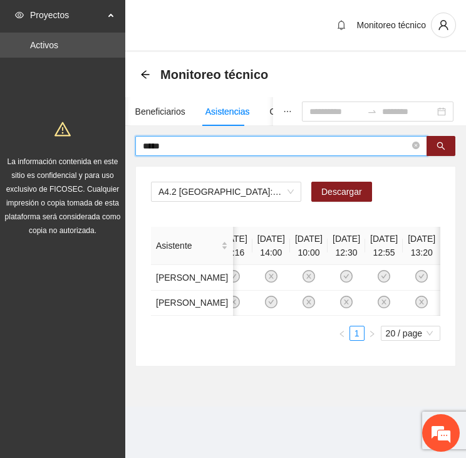
drag, startPoint x: 162, startPoint y: 139, endPoint x: 157, endPoint y: 148, distance: 10.1
click at [156, 140] on input "*****" at bounding box center [276, 146] width 267 height 14
drag, startPoint x: 167, startPoint y: 148, endPoint x: 90, endPoint y: 150, distance: 76.4
click at [90, 150] on section "Proyectos Activos La información contenida en este sitio es confidencial y para…" at bounding box center [233, 229] width 466 height 458
type input "******"
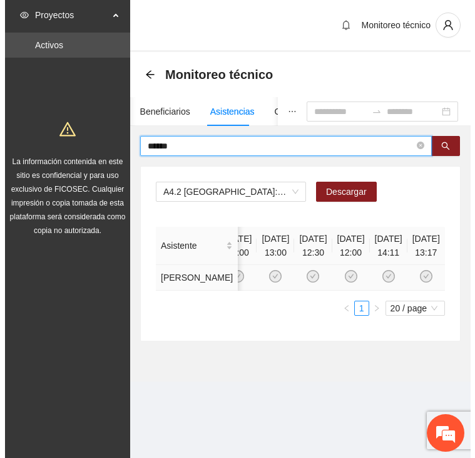
scroll to position [0, 215]
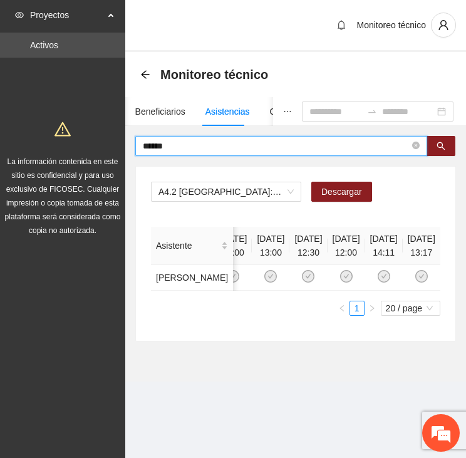
drag, startPoint x: 198, startPoint y: 145, endPoint x: 83, endPoint y: 140, distance: 115.9
click at [83, 140] on section "Proyectos Activos La información contenida en este sitio es confidencial y para…" at bounding box center [233, 229] width 466 height 458
drag, startPoint x: 174, startPoint y: 141, endPoint x: 165, endPoint y: 142, distance: 9.4
click at [167, 141] on input "text" at bounding box center [276, 146] width 267 height 14
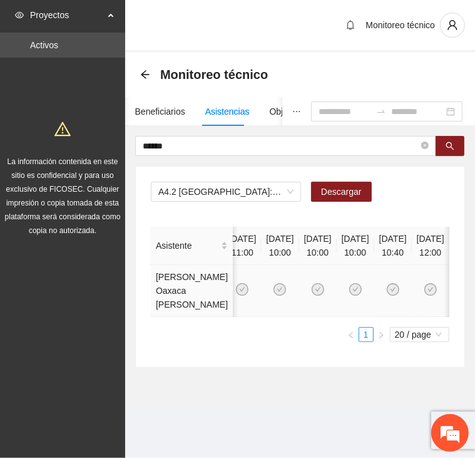
drag, startPoint x: 330, startPoint y: 315, endPoint x: 341, endPoint y: 315, distance: 10.6
click at [341, 315] on td at bounding box center [356, 291] width 38 height 52
drag, startPoint x: 337, startPoint y: 315, endPoint x: 351, endPoint y: 315, distance: 13.1
click at [348, 315] on td at bounding box center [356, 291] width 38 height 52
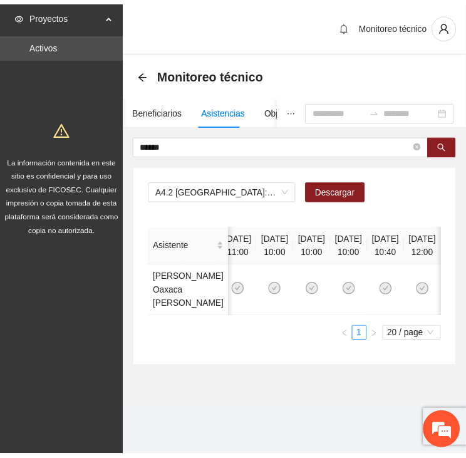
scroll to position [0, 262]
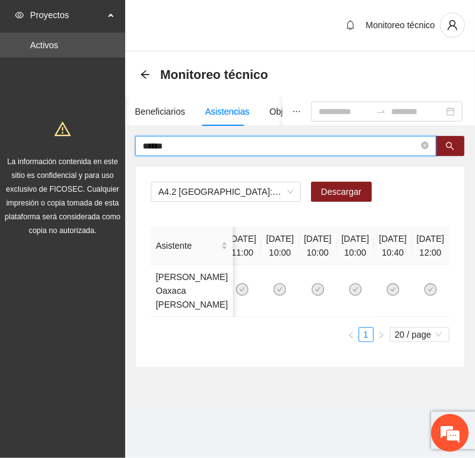
drag, startPoint x: 180, startPoint y: 141, endPoint x: 108, endPoint y: 141, distance: 72.0
click at [108, 141] on section "Proyectos Activos La información contenida en este sitio es confidencial y para…" at bounding box center [237, 229] width 475 height 458
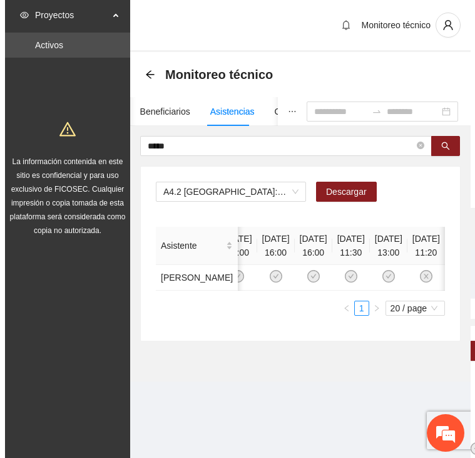
scroll to position [0, 328]
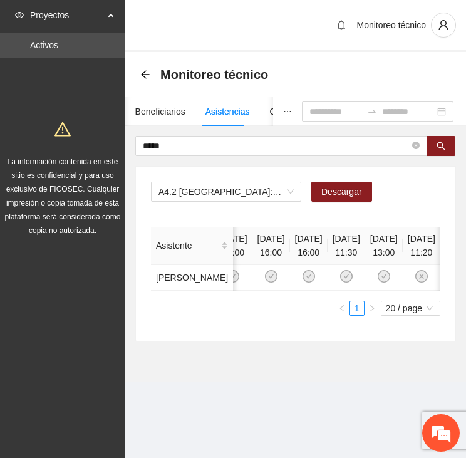
drag, startPoint x: 171, startPoint y: 145, endPoint x: 101, endPoint y: 147, distance: 69.5
click at [101, 147] on section "Proyectos Activos La información contenida en este sitio es confidencial y para…" at bounding box center [233, 229] width 466 height 458
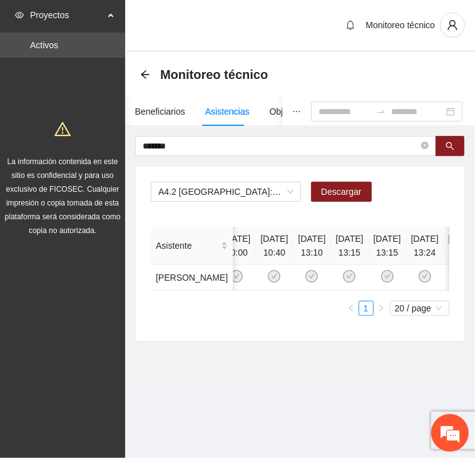
scroll to position [0, 57]
click at [275, 282] on icon "check-circle" at bounding box center [270, 276] width 11 height 11
click at [289, 280] on td at bounding box center [270, 278] width 38 height 26
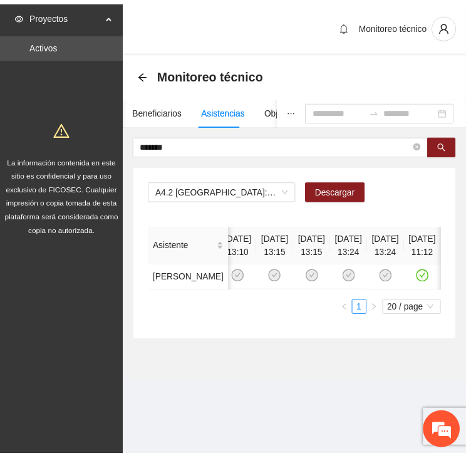
scroll to position [0, 198]
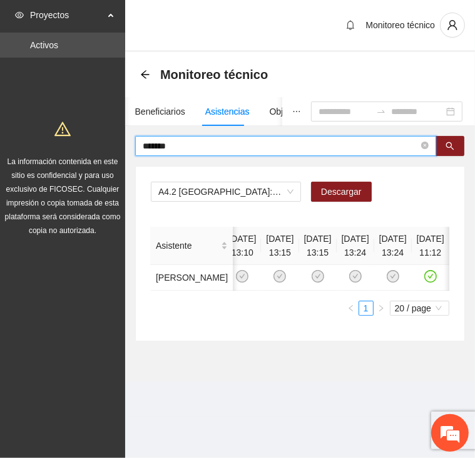
drag, startPoint x: 185, startPoint y: 146, endPoint x: 87, endPoint y: 139, distance: 97.9
click at [87, 139] on section "Proyectos Activos La información contenida en este sitio es confidencial y para…" at bounding box center [237, 229] width 475 height 458
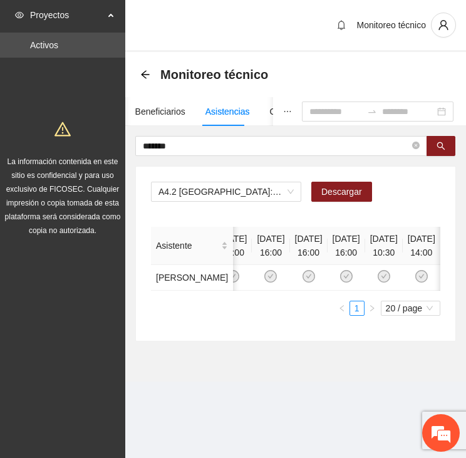
scroll to position [0, 272]
click at [365, 247] on th "[DATE] 10:30" at bounding box center [384, 246] width 38 height 38
click at [416, 274] on td at bounding box center [421, 278] width 38 height 26
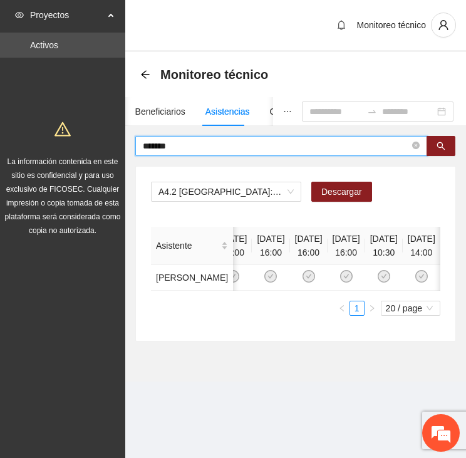
click at [290, 146] on input "*******" at bounding box center [276, 146] width 267 height 14
type input "*"
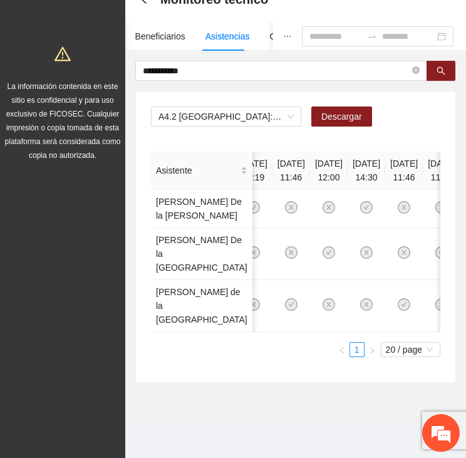
scroll to position [0, 0]
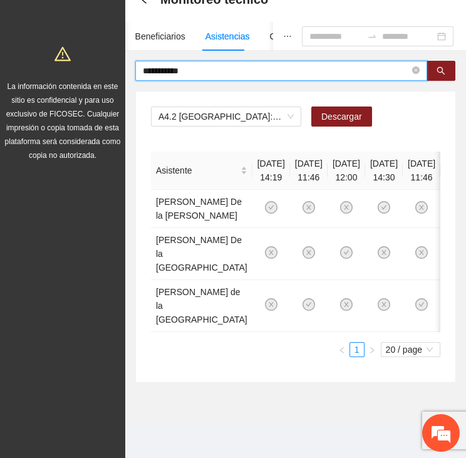
drag, startPoint x: 208, startPoint y: 18, endPoint x: 79, endPoint y: 16, distance: 129.0
click at [79, 16] on section "**********" at bounding box center [233, 191] width 466 height 533
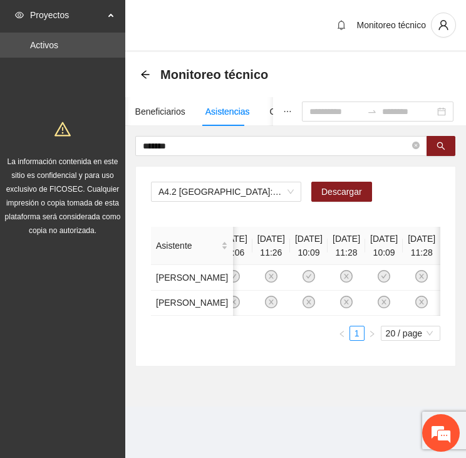
scroll to position [0, 335]
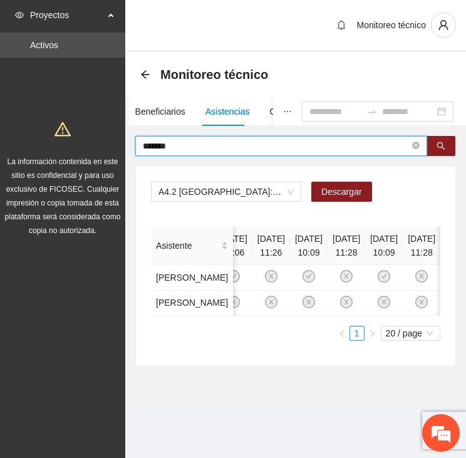
drag, startPoint x: 188, startPoint y: 72, endPoint x: 102, endPoint y: 77, distance: 86.5
click at [103, 77] on section "Proyectos Activos La información contenida en este sitio es confidencial y para…" at bounding box center [233, 229] width 466 height 458
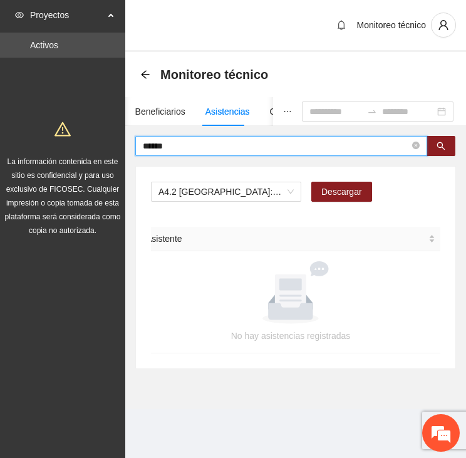
scroll to position [0, 0]
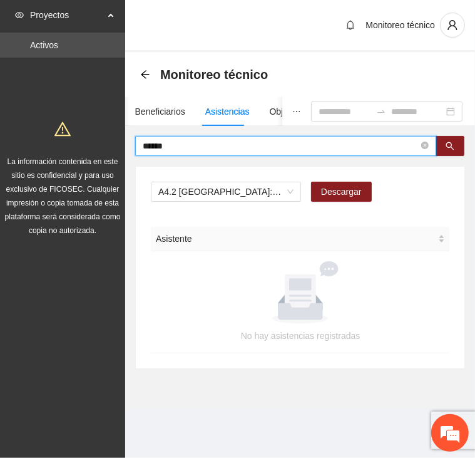
drag, startPoint x: 188, startPoint y: 144, endPoint x: 73, endPoint y: 143, distance: 115.2
click at [73, 143] on section "Proyectos Activos La información contenida en este sitio es confidencial y para…" at bounding box center [237, 229] width 475 height 458
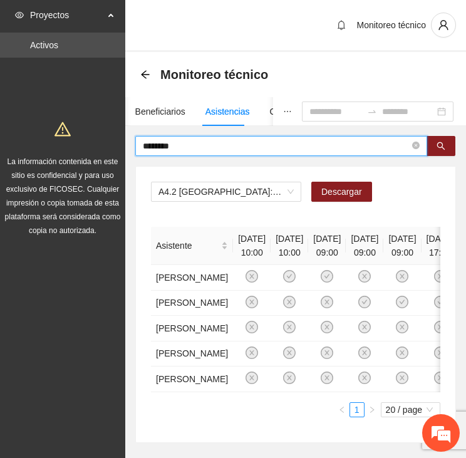
drag, startPoint x: 196, startPoint y: 140, endPoint x: 110, endPoint y: 142, distance: 86.4
click at [110, 142] on section "Proyectos Activos La información contenida en este sitio es confidencial y para…" at bounding box center [233, 259] width 466 height 518
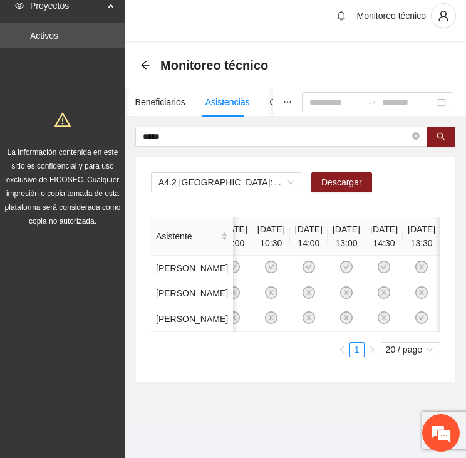
scroll to position [0, 496]
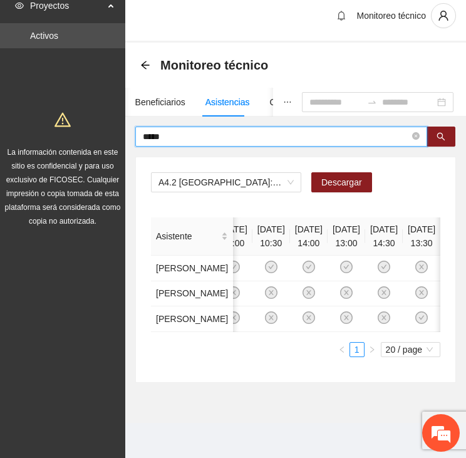
drag, startPoint x: 178, startPoint y: 79, endPoint x: 71, endPoint y: 83, distance: 107.1
click at [72, 83] on section "Proyectos Activos La información contenida en este sitio es confidencial y para…" at bounding box center [233, 224] width 466 height 467
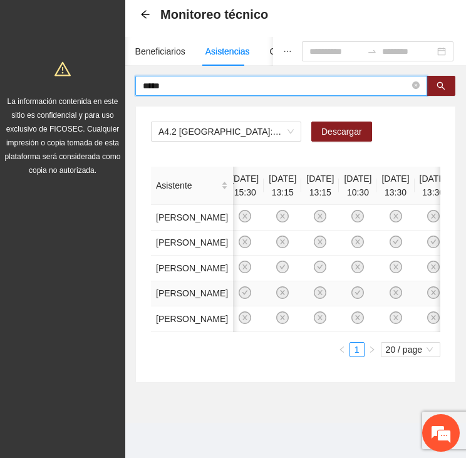
scroll to position [255, 0]
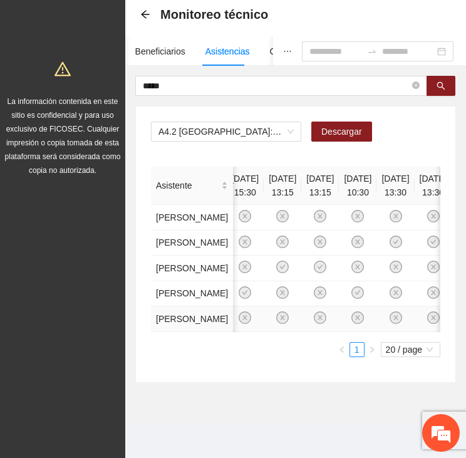
drag, startPoint x: 268, startPoint y: 319, endPoint x: 298, endPoint y: 314, distance: 30.5
click at [298, 314] on tr "[PERSON_NAME]" at bounding box center [260, 319] width 1210 height 26
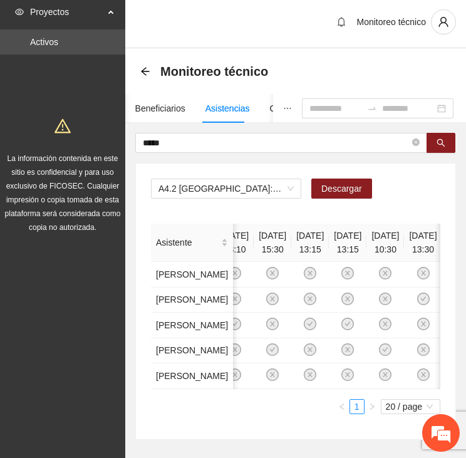
scroll to position [0, 0]
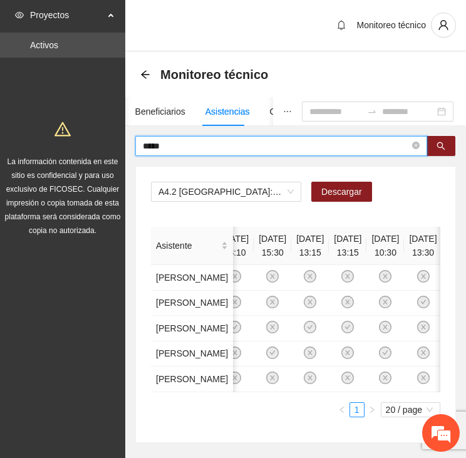
drag, startPoint x: 167, startPoint y: 145, endPoint x: 36, endPoint y: 133, distance: 130.7
click at [58, 137] on section "Proyectos Activos La información contenida en este sitio es confidencial y para…" at bounding box center [233, 259] width 466 height 518
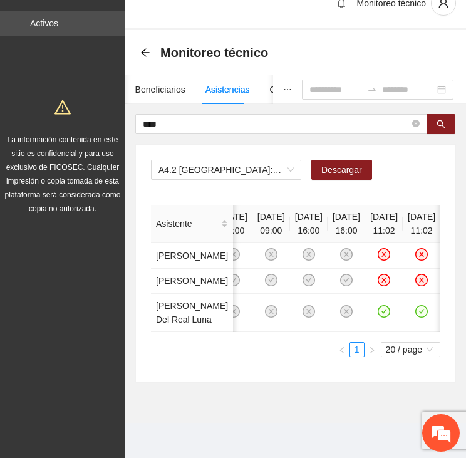
scroll to position [0, 496]
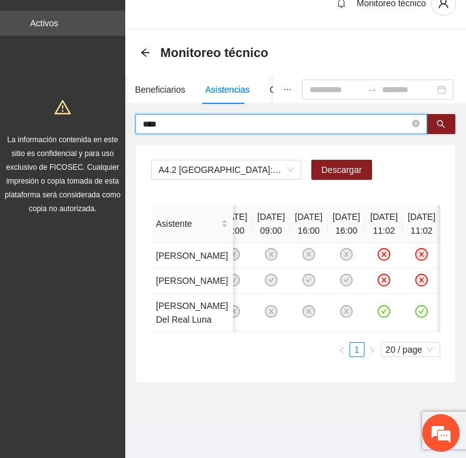
drag, startPoint x: 183, startPoint y: 20, endPoint x: 100, endPoint y: 20, distance: 83.3
click at [100, 20] on section "Proyectos Activos La información contenida en este sitio es confidencial y para…" at bounding box center [233, 217] width 466 height 479
type input "*"
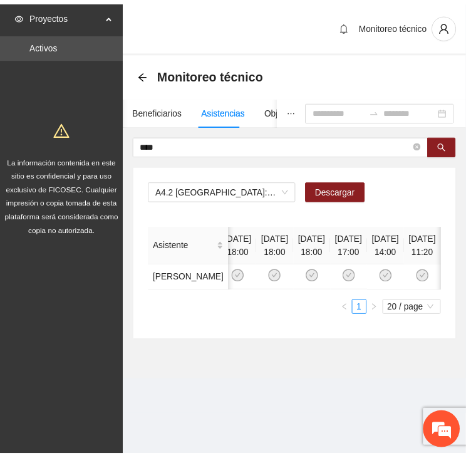
scroll to position [0, 262]
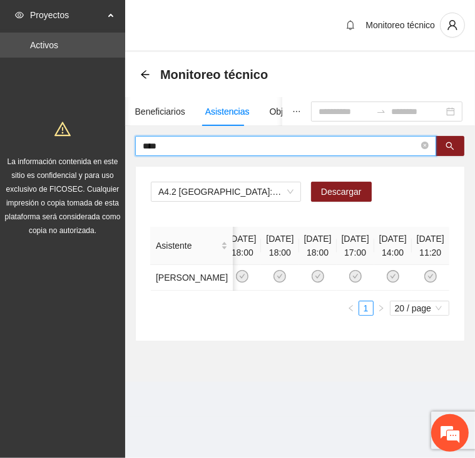
drag, startPoint x: 208, startPoint y: 146, endPoint x: 106, endPoint y: 144, distance: 102.7
click at [106, 144] on section "Proyectos Activos La información contenida en este sitio es confidencial y para…" at bounding box center [237, 229] width 475 height 458
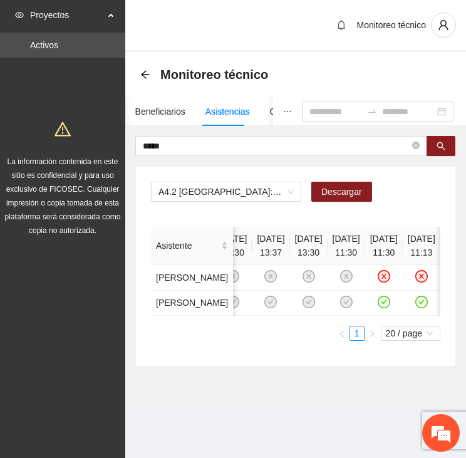
scroll to position [0, 183]
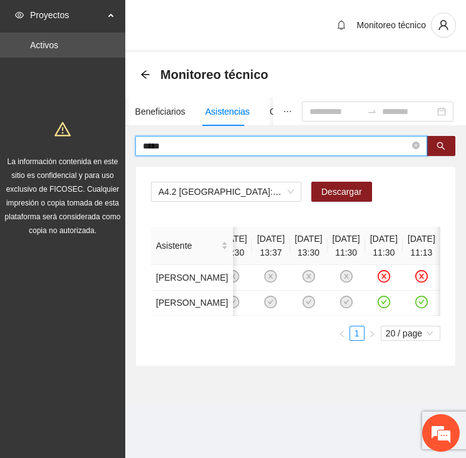
drag, startPoint x: 178, startPoint y: 146, endPoint x: 79, endPoint y: 145, distance: 98.3
click at [79, 145] on section "Proyectos Activos La información contenida en este sitio es confidencial y para…" at bounding box center [233, 229] width 466 height 458
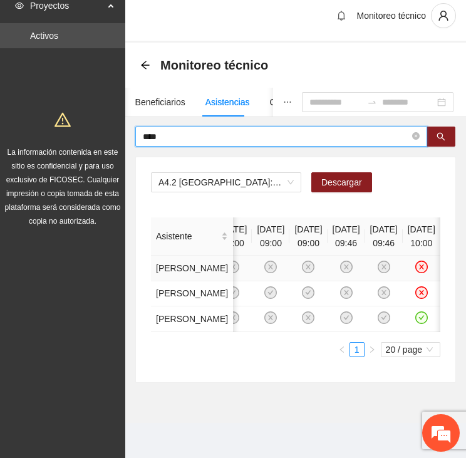
scroll to position [63, 0]
drag, startPoint x: 243, startPoint y: 81, endPoint x: 141, endPoint y: 85, distance: 101.5
click at [143, 130] on input "****" at bounding box center [276, 137] width 267 height 14
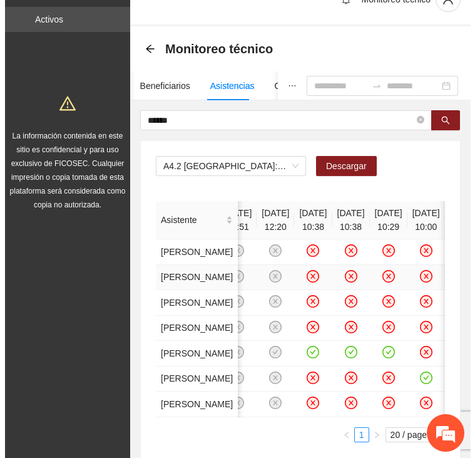
scroll to position [0, 0]
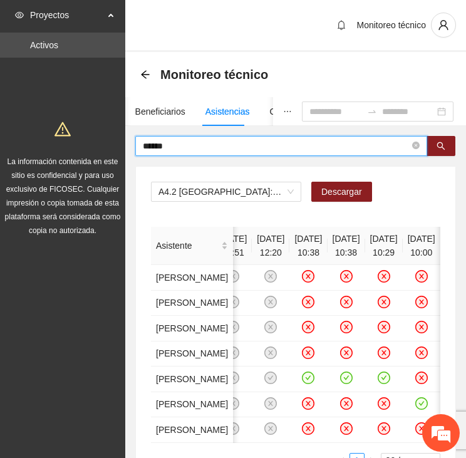
drag, startPoint x: 148, startPoint y: 146, endPoint x: 49, endPoint y: 146, distance: 98.3
click at [49, 146] on section "Proyectos Activos La información contenida en este sitio es confidencial y para…" at bounding box center [233, 284] width 466 height 568
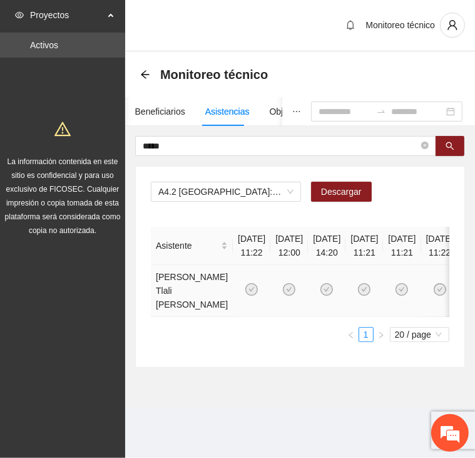
click at [333, 285] on icon "check-circle" at bounding box center [326, 289] width 13 height 13
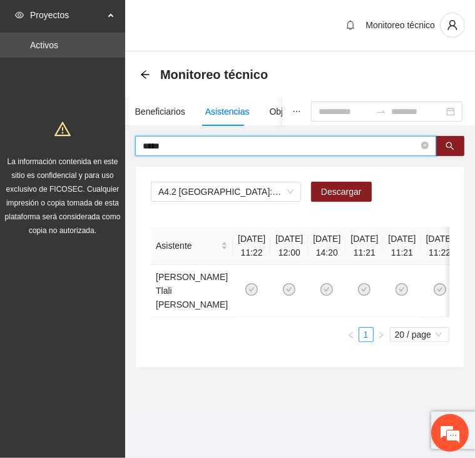
drag, startPoint x: 205, startPoint y: 144, endPoint x: 115, endPoint y: 144, distance: 89.5
click at [117, 144] on section "Proyectos Activos La información contenida en este sitio es confidencial y para…" at bounding box center [237, 229] width 475 height 458
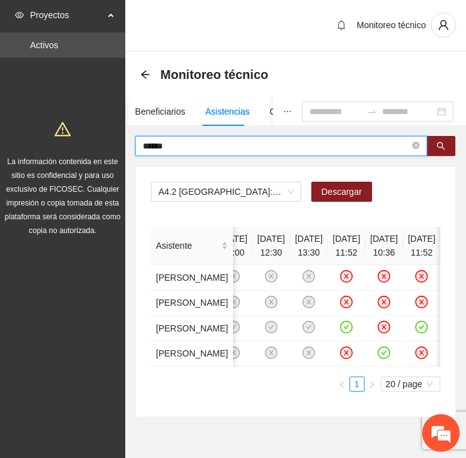
drag, startPoint x: 171, startPoint y: 144, endPoint x: 104, endPoint y: 150, distance: 67.2
click at [104, 150] on section "Proyectos Activos La información contenida en este sitio es confidencial y para…" at bounding box center [233, 246] width 466 height 492
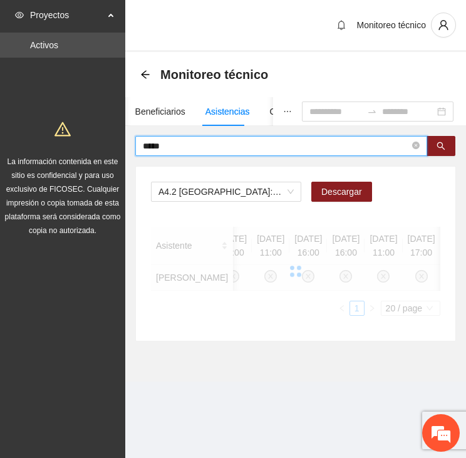
scroll to position [0, 103]
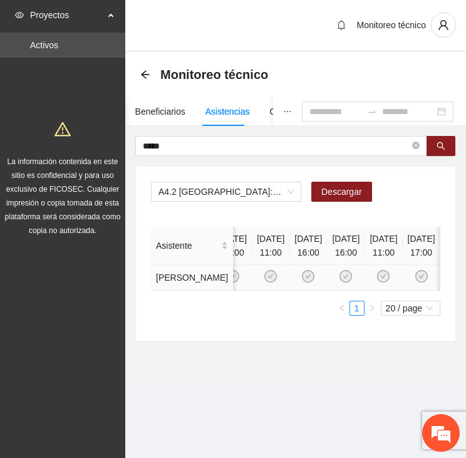
drag, startPoint x: 280, startPoint y: 324, endPoint x: 288, endPoint y: 324, distance: 7.5
click at [327, 290] on td at bounding box center [346, 278] width 38 height 26
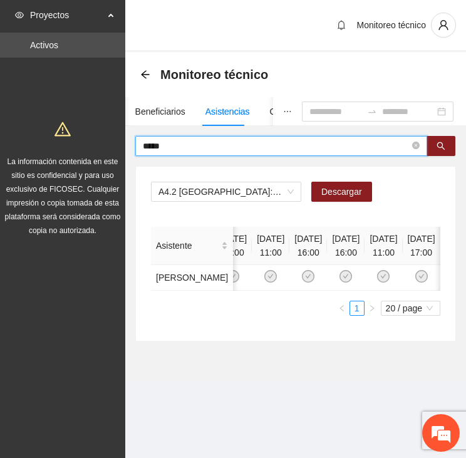
drag, startPoint x: 174, startPoint y: 149, endPoint x: 102, endPoint y: 150, distance: 72.0
click at [102, 150] on section "Proyectos Activos La información contenida en este sitio es confidencial y para…" at bounding box center [233, 229] width 466 height 458
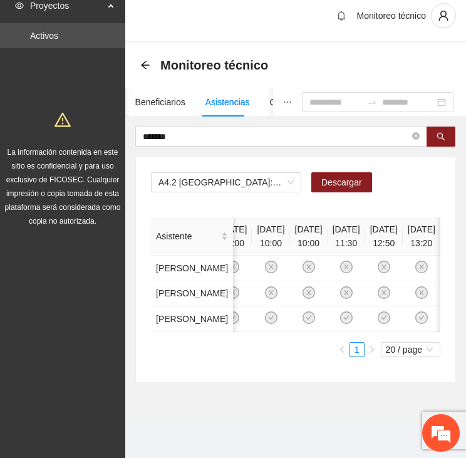
scroll to position [0, 1002]
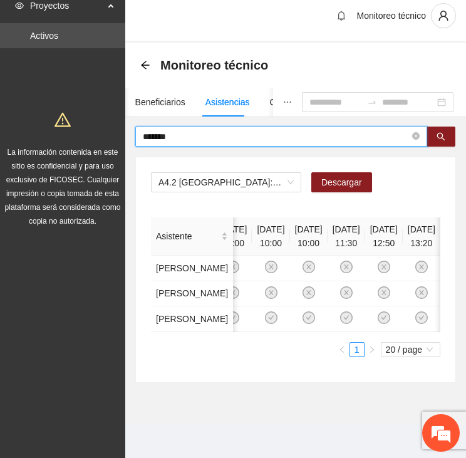
drag, startPoint x: 202, startPoint y: 81, endPoint x: 119, endPoint y: 82, distance: 83.3
click at [111, 86] on section "Proyectos Activos La información contenida en este sitio es confidencial y para…" at bounding box center [233, 224] width 466 height 467
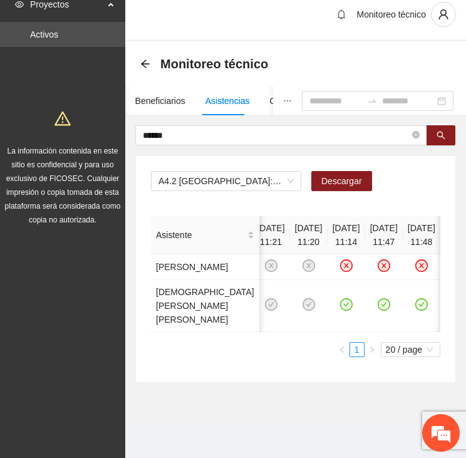
scroll to position [0, 435]
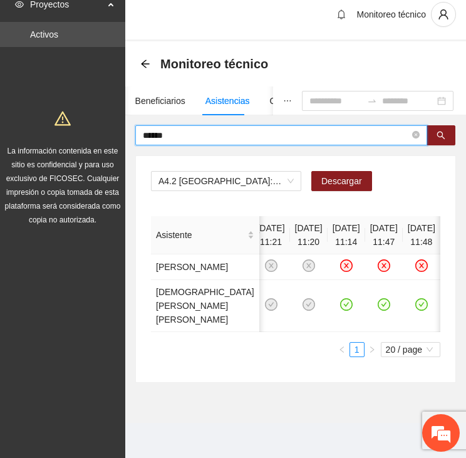
drag, startPoint x: 133, startPoint y: 88, endPoint x: 88, endPoint y: 90, distance: 44.5
click at [88, 90] on section "Proyectos Activos La información contenida en este sitio es confidencial y para…" at bounding box center [233, 223] width 466 height 468
type input "*****"
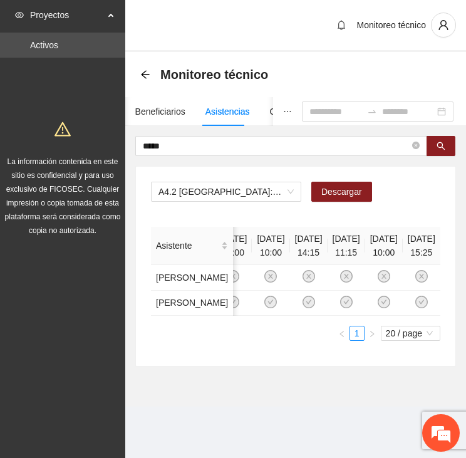
scroll to position [0, 272]
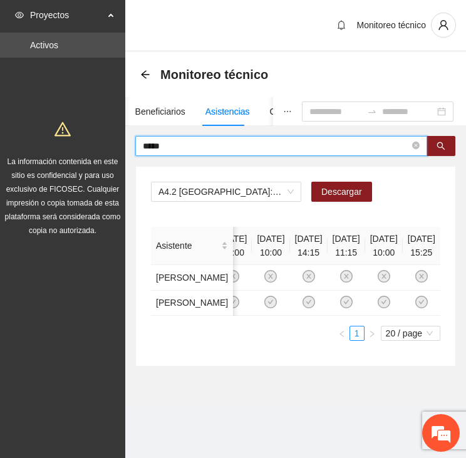
drag, startPoint x: 175, startPoint y: 85, endPoint x: 128, endPoint y: 85, distance: 47.0
click at [121, 85] on section "Proyectos Activos La información contenida en este sitio es confidencial y para…" at bounding box center [233, 229] width 466 height 458
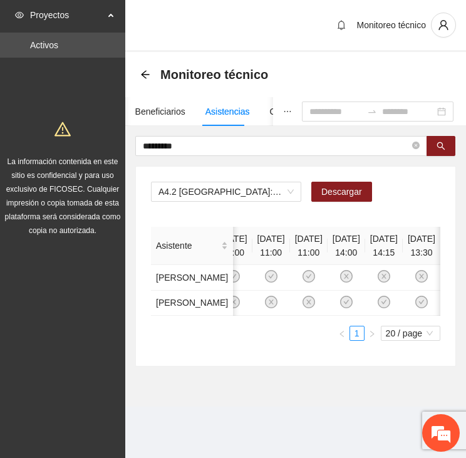
scroll to position [0, 384]
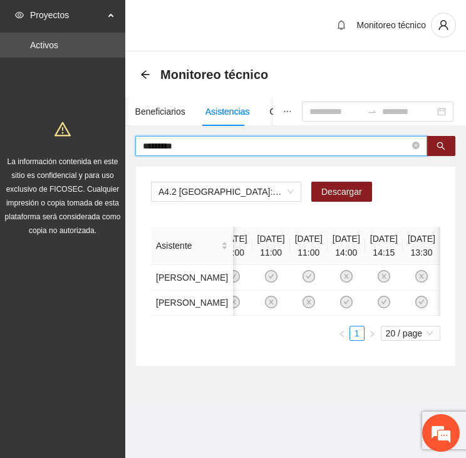
drag, startPoint x: 210, startPoint y: 80, endPoint x: 34, endPoint y: 88, distance: 175.5
click at [34, 88] on section "Proyectos Activos La información contenida en este sitio es confidencial y para…" at bounding box center [233, 229] width 466 height 458
type input "*"
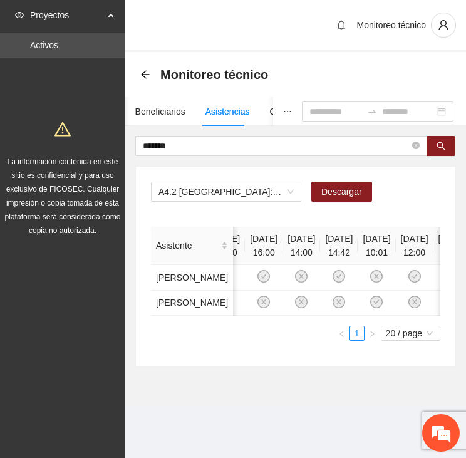
scroll to position [0, 0]
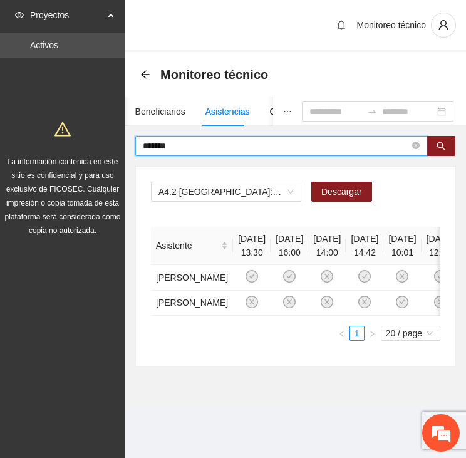
drag, startPoint x: 187, startPoint y: 89, endPoint x: 110, endPoint y: 95, distance: 76.6
click at [110, 95] on section "Proyectos Activos La información contenida en este sitio es confidencial y para…" at bounding box center [233, 229] width 466 height 458
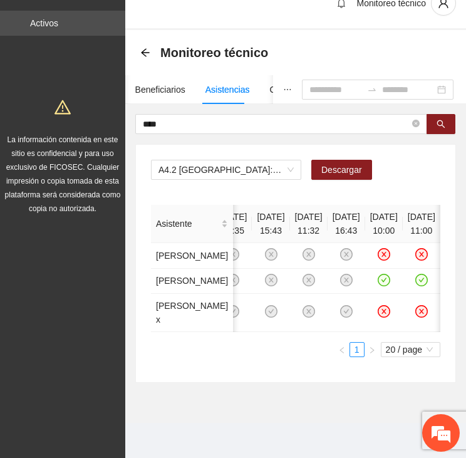
scroll to position [0, 626]
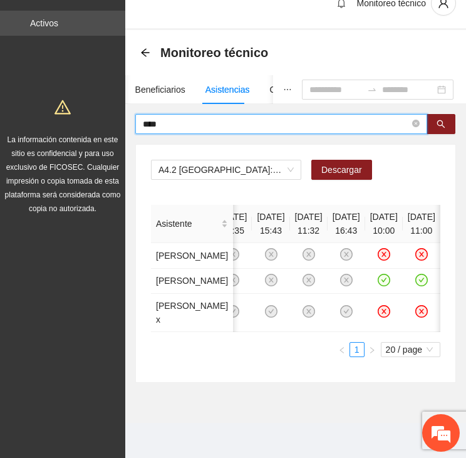
drag, startPoint x: 170, startPoint y: 87, endPoint x: 74, endPoint y: 88, distance: 95.8
click at [74, 88] on section "Proyectos Activos La información contenida en este sitio es confidencial y para…" at bounding box center [233, 217] width 466 height 479
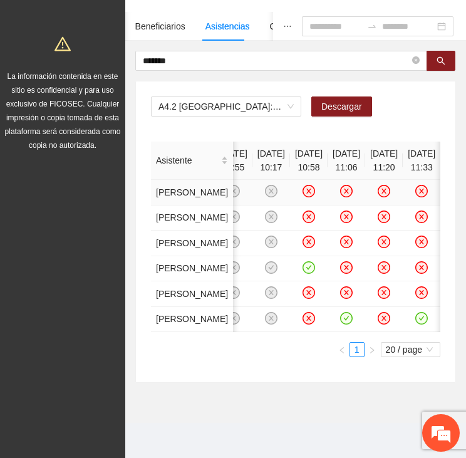
scroll to position [0, 0]
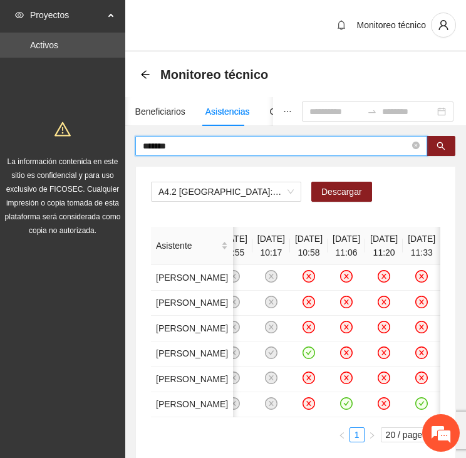
drag, startPoint x: 200, startPoint y: 148, endPoint x: 69, endPoint y: 135, distance: 131.5
click at [65, 140] on section "Proyectos Activos La información contenida en este sitio es confidencial y para…" at bounding box center [233, 271] width 466 height 543
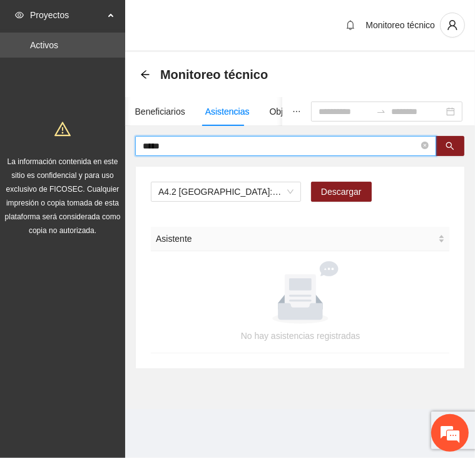
drag, startPoint x: 174, startPoint y: 140, endPoint x: 111, endPoint y: 145, distance: 63.4
click at [111, 145] on section "Proyectos Activos La información contenida en este sitio es confidencial y para…" at bounding box center [237, 229] width 475 height 458
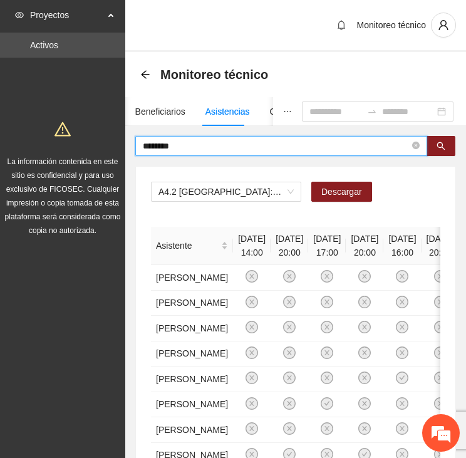
drag, startPoint x: 198, startPoint y: 142, endPoint x: 23, endPoint y: 150, distance: 175.5
click at [23, 150] on section "Proyectos Activos La información contenida en este sitio es confidencial y para…" at bounding box center [233, 462] width 466 height 925
type input "*"
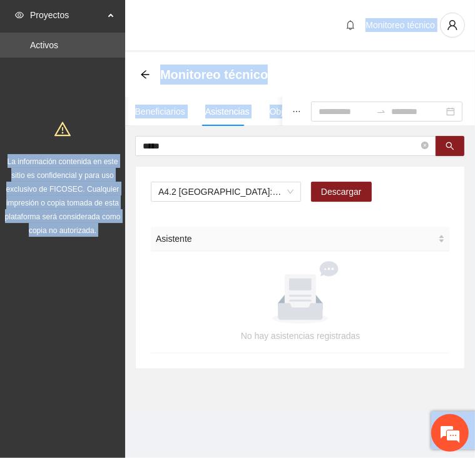
drag, startPoint x: 195, startPoint y: 136, endPoint x: 110, endPoint y: 136, distance: 84.5
click at [110, 136] on section "Proyectos Activos La información contenida en este sitio es confidencial y para…" at bounding box center [237, 229] width 475 height 458
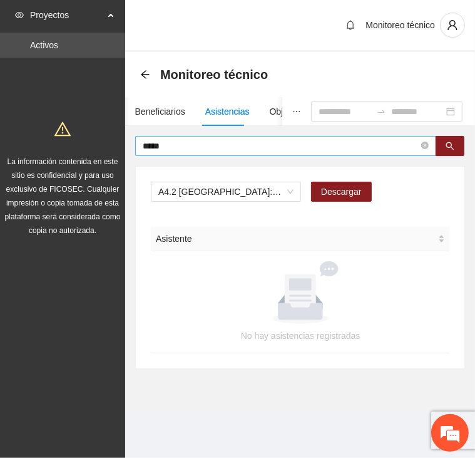
drag, startPoint x: 110, startPoint y: 136, endPoint x: 183, endPoint y: 146, distance: 73.3
click at [183, 146] on input "*****" at bounding box center [281, 146] width 276 height 14
drag, startPoint x: 183, startPoint y: 146, endPoint x: 115, endPoint y: 152, distance: 68.5
click at [115, 152] on section "Proyectos Activos La información contenida en este sitio es confidencial y para…" at bounding box center [237, 229] width 475 height 458
drag, startPoint x: 178, startPoint y: 142, endPoint x: 60, endPoint y: 141, distance: 117.7
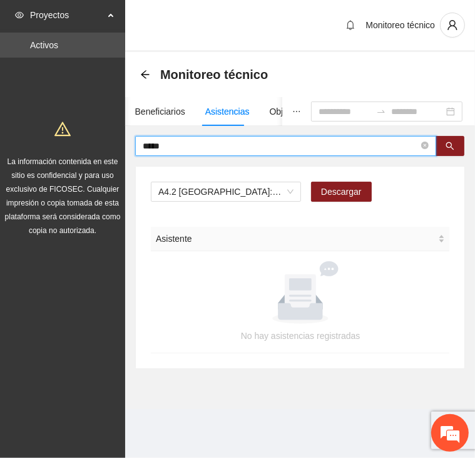
click at [60, 141] on section "Proyectos Activos La información contenida en este sitio es confidencial y para…" at bounding box center [237, 229] width 475 height 458
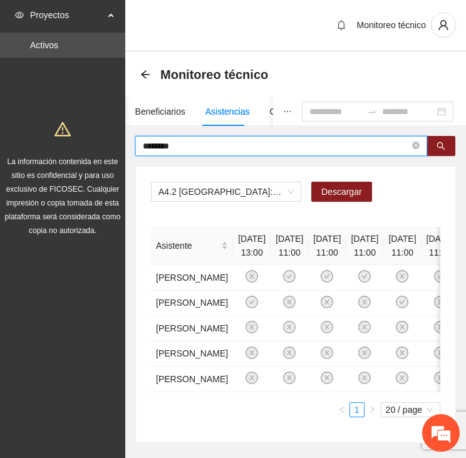
drag, startPoint x: 193, startPoint y: 141, endPoint x: 87, endPoint y: 123, distance: 107.9
click at [86, 123] on section "Proyectos Activos La información contenida en este sitio es confidencial y para…" at bounding box center [233, 259] width 466 height 518
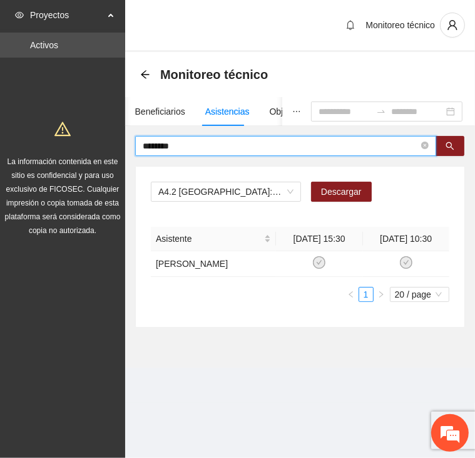
drag, startPoint x: 207, startPoint y: 142, endPoint x: 110, endPoint y: 131, distance: 97.7
click at [110, 141] on section "Proyectos Activos La información contenida en este sitio es confidencial y para…" at bounding box center [237, 229] width 475 height 458
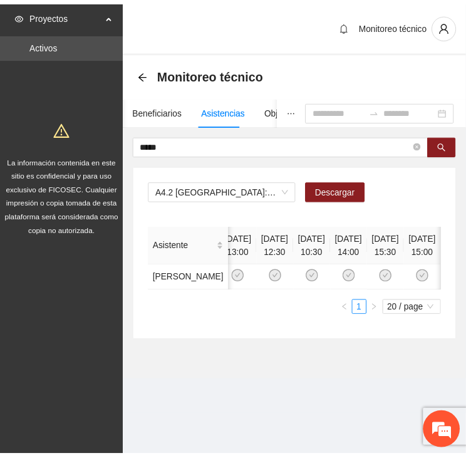
scroll to position [0, 278]
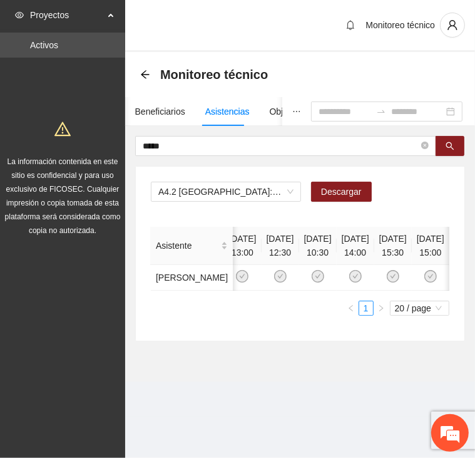
drag, startPoint x: 173, startPoint y: 145, endPoint x: 85, endPoint y: 145, distance: 87.6
click at [85, 145] on section "Proyectos Activos La información contenida en este sitio es confidencial y para…" at bounding box center [237, 229] width 475 height 458
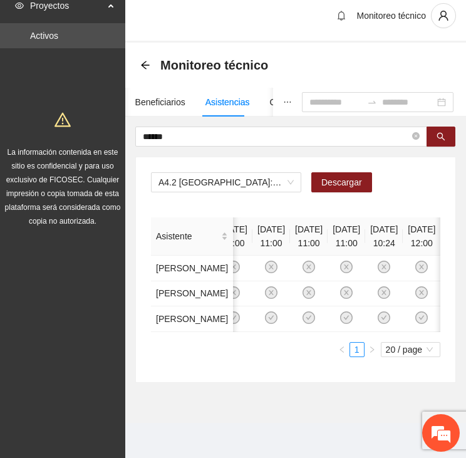
scroll to position [0, 665]
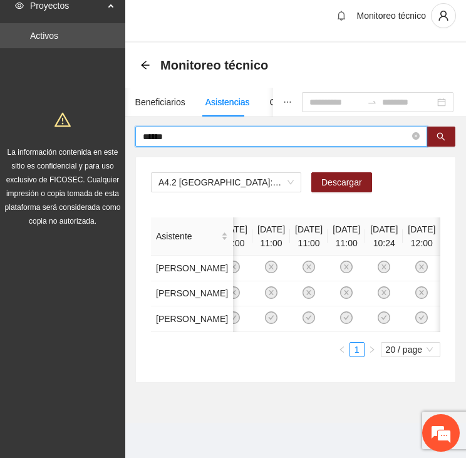
drag, startPoint x: 177, startPoint y: 21, endPoint x: 90, endPoint y: 17, distance: 87.7
click at [90, 17] on section "Proyectos Activos La información contenida en este sitio es confidencial y para…" at bounding box center [233, 224] width 466 height 467
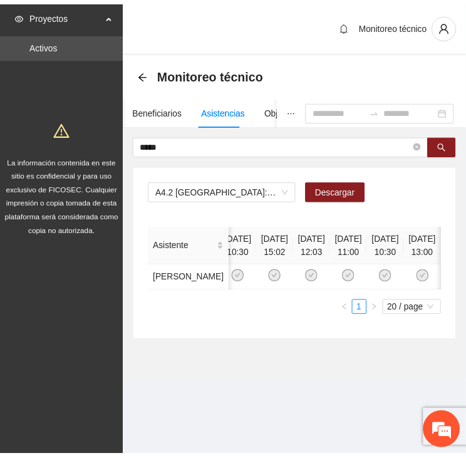
scroll to position [0, 545]
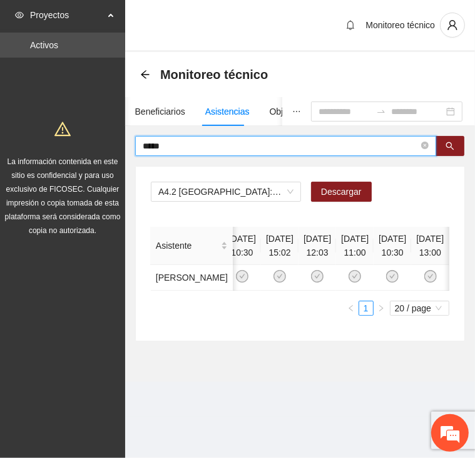
drag, startPoint x: 182, startPoint y: 141, endPoint x: 124, endPoint y: 145, distance: 58.3
click at [124, 145] on section "Proyectos Activos La información contenida en este sitio es confidencial y para…" at bounding box center [237, 229] width 475 height 458
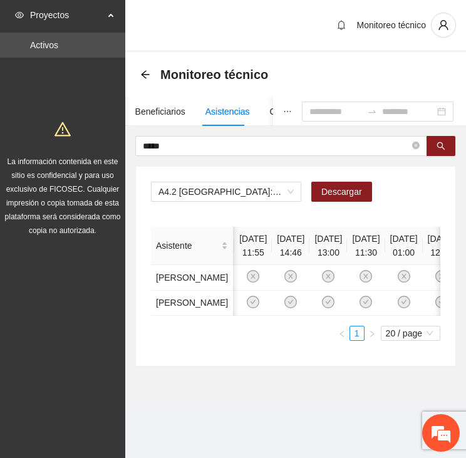
scroll to position [0, 38]
click at [295, 307] on icon "check-circle" at bounding box center [289, 301] width 11 height 11
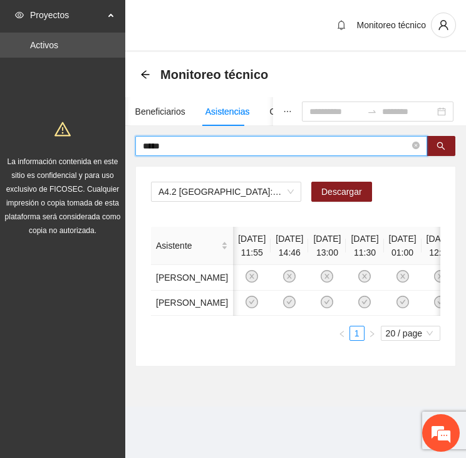
drag, startPoint x: 178, startPoint y: 140, endPoint x: 109, endPoint y: 130, distance: 69.6
click at [109, 130] on section "Proyectos Activos La información contenida en este sitio es confidencial y para…" at bounding box center [233, 229] width 466 height 458
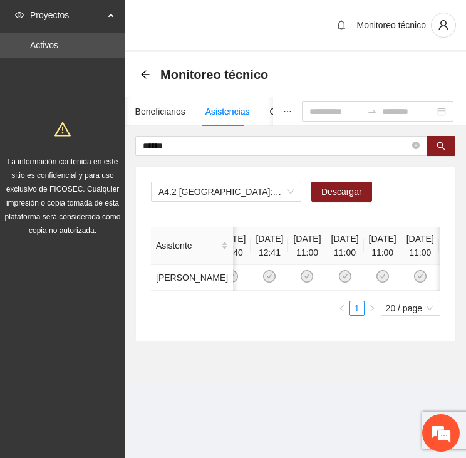
scroll to position [0, 97]
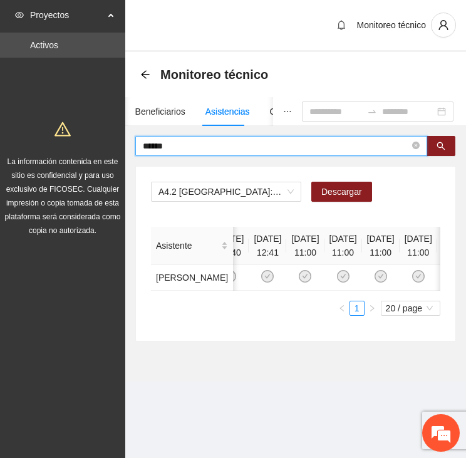
drag, startPoint x: 192, startPoint y: 143, endPoint x: 95, endPoint y: 130, distance: 97.3
click at [96, 130] on section "Proyectos Activos La información contenida en este sitio es confidencial y para…" at bounding box center [233, 229] width 466 height 458
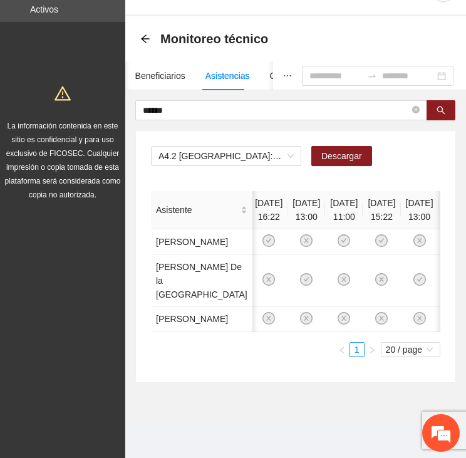
scroll to position [0, 230]
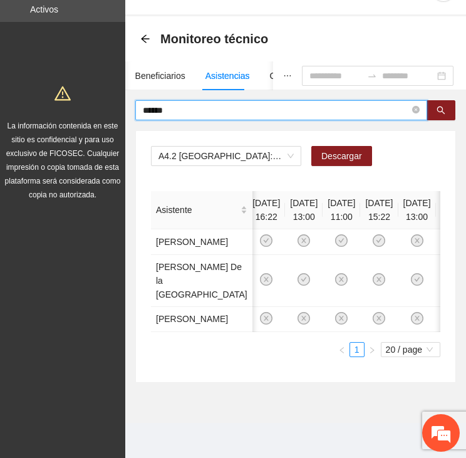
drag, startPoint x: 193, startPoint y: 23, endPoint x: 120, endPoint y: 24, distance: 73.3
click at [120, 24] on section "Proyectos Activos La información contenida en este sitio es confidencial y para…" at bounding box center [233, 210] width 466 height 493
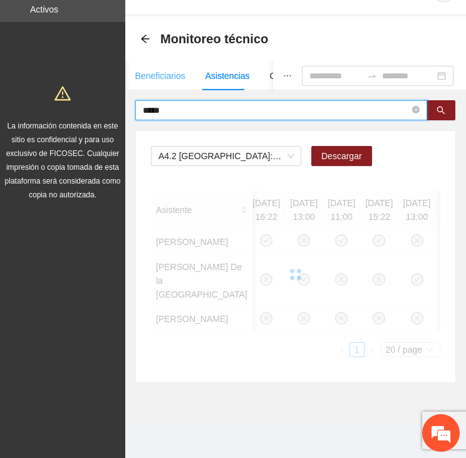
scroll to position [8, 0]
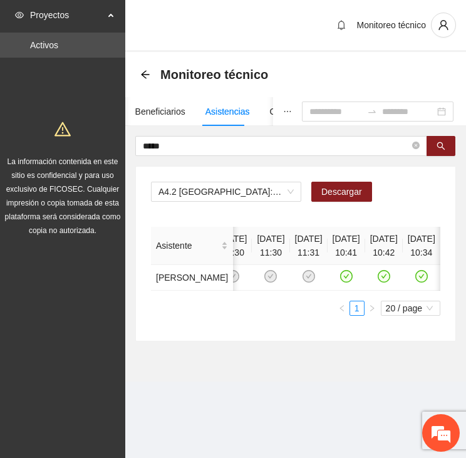
drag, startPoint x: 318, startPoint y: 337, endPoint x: 312, endPoint y: 332, distance: 7.6
click at [316, 315] on div "Asistente [DATE] 11:13 [DATE] 17:00 [DATE] 10:00 [DATE] 10:30 [DATE] 11:30 [DAT…" at bounding box center [295, 271] width 289 height 89
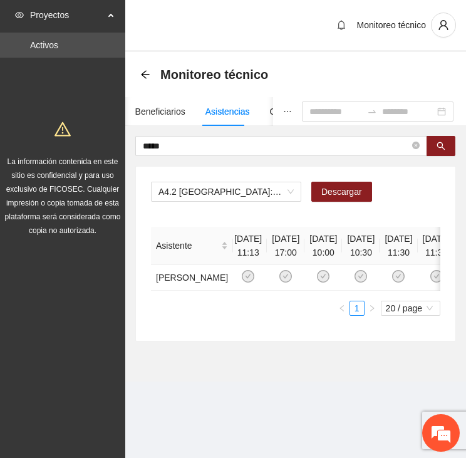
scroll to position [0, 0]
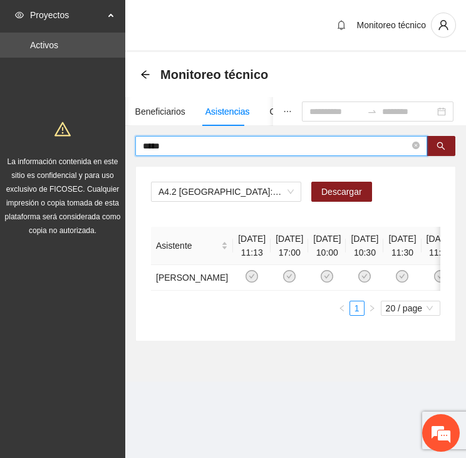
drag, startPoint x: 193, startPoint y: 137, endPoint x: 129, endPoint y: 140, distance: 63.9
click at [130, 140] on div "***** A4.2 [GEOGRAPHIC_DATA]: Sesiones de Terapia Individual Descargar Asistent…" at bounding box center [295, 238] width 341 height 205
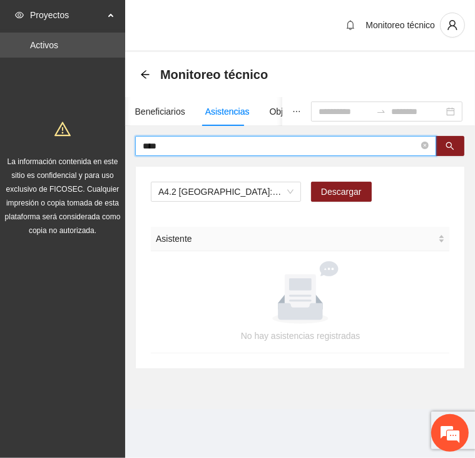
drag, startPoint x: 192, startPoint y: 145, endPoint x: 105, endPoint y: 141, distance: 87.1
click at [98, 138] on section "Proyectos Activos La información contenida en este sitio es confidencial y para…" at bounding box center [237, 229] width 475 height 458
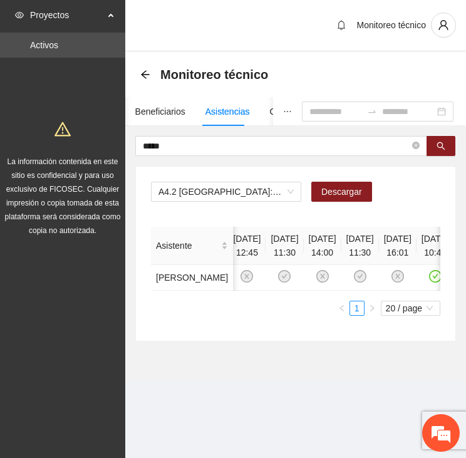
scroll to position [0, 121]
drag, startPoint x: 181, startPoint y: 146, endPoint x: 87, endPoint y: 145, distance: 93.9
click at [87, 145] on section "Proyectos Activos La información contenida en este sitio es confidencial y para…" at bounding box center [233, 229] width 466 height 458
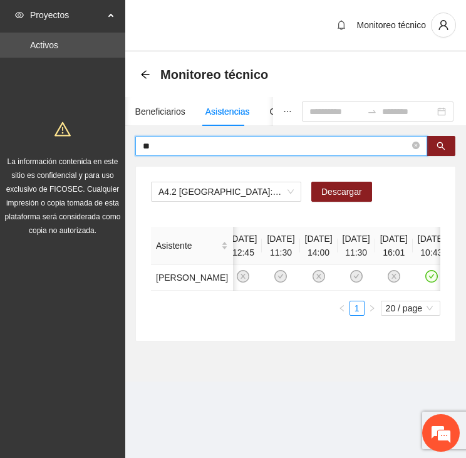
type input "*"
type input "******"
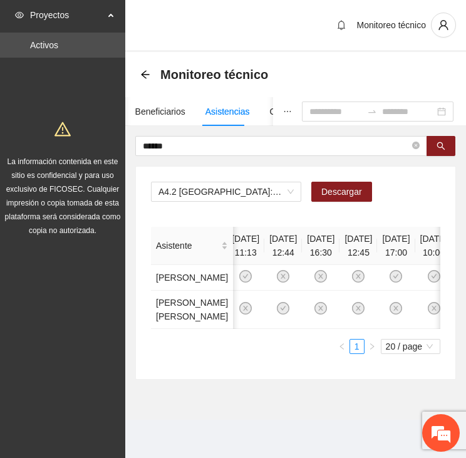
scroll to position [0, 0]
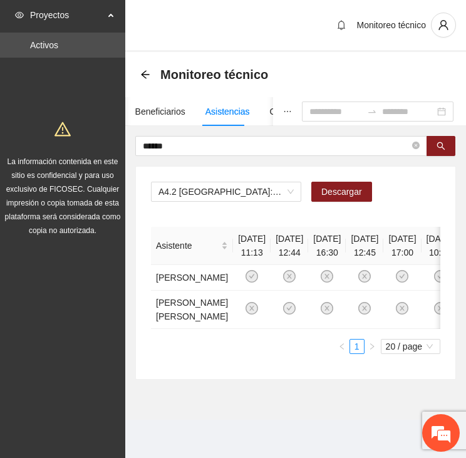
click at [198, 354] on div "Asistente [DATE] 11:13 [DATE] 12:44 [DATE] 16:30 [DATE] 12:45 [DATE] 17:00 [DAT…" at bounding box center [295, 290] width 289 height 127
click at [145, 74] on icon "arrow-left" at bounding box center [145, 74] width 8 height 8
click at [141, 69] on icon "arrow-left" at bounding box center [145, 74] width 10 height 10
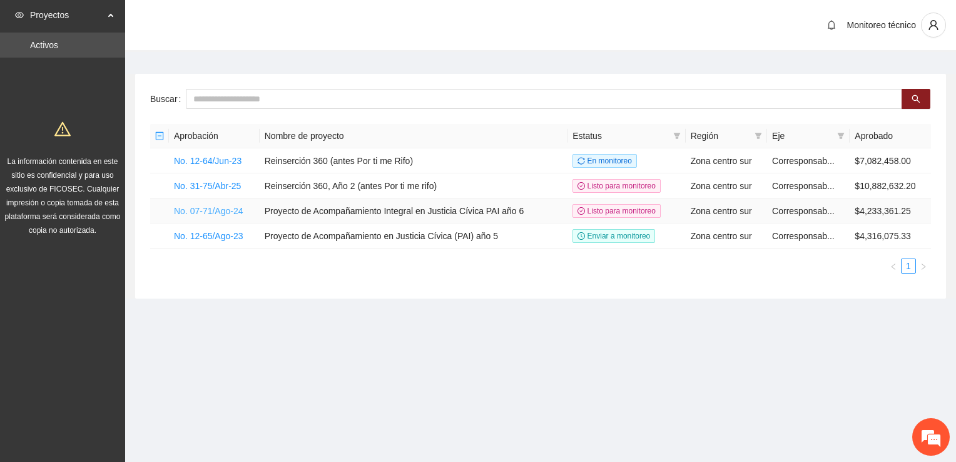
click at [188, 209] on link "No. 07-71/Ago-24" at bounding box center [208, 211] width 69 height 10
click at [189, 210] on link "No. 07-71/Ago-24" at bounding box center [208, 211] width 69 height 10
click at [240, 207] on link "No. 07-71/Ago-24" at bounding box center [208, 211] width 69 height 10
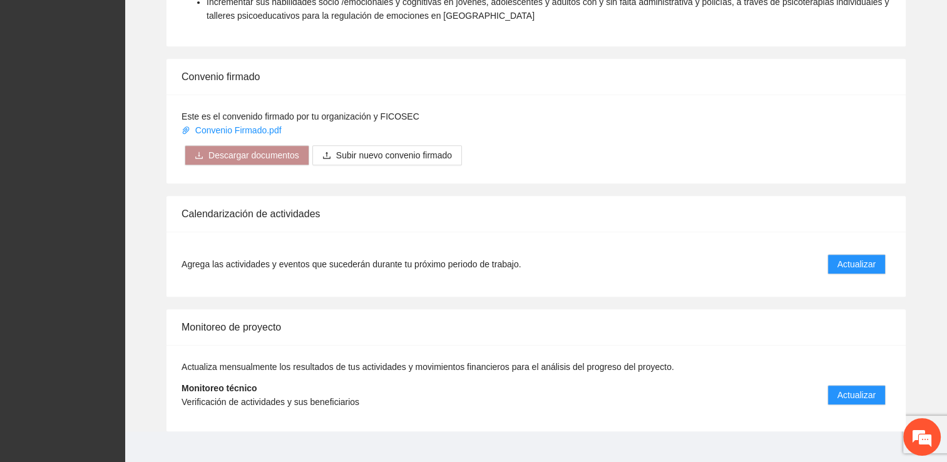
scroll to position [1022, 0]
click at [861, 387] on span "Actualizar" at bounding box center [857, 394] width 38 height 14
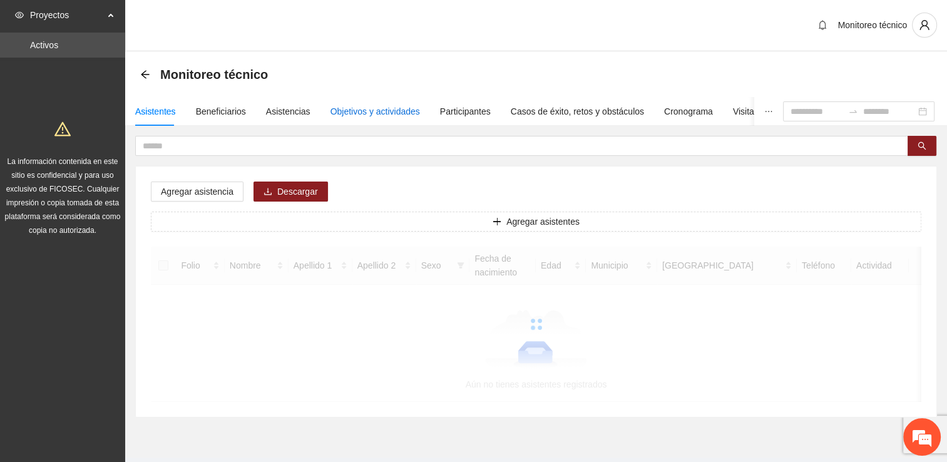
click at [374, 106] on div "Objetivos y actividades" at bounding box center [376, 112] width 90 height 14
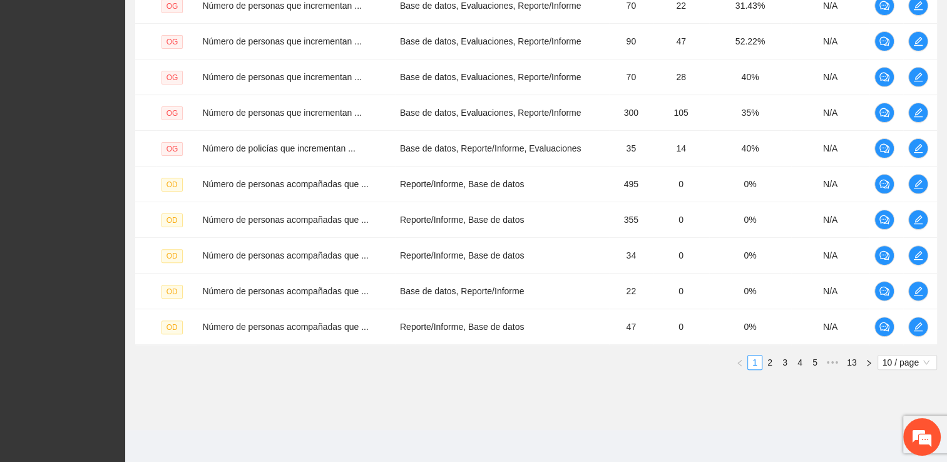
scroll to position [354, 0]
click at [833, 361] on span "•••" at bounding box center [833, 361] width 20 height 15
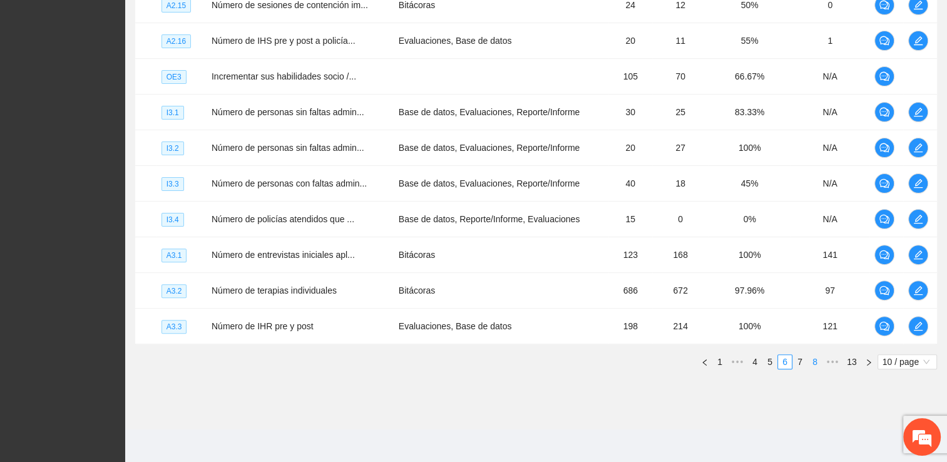
click at [814, 359] on link "8" at bounding box center [815, 362] width 14 height 14
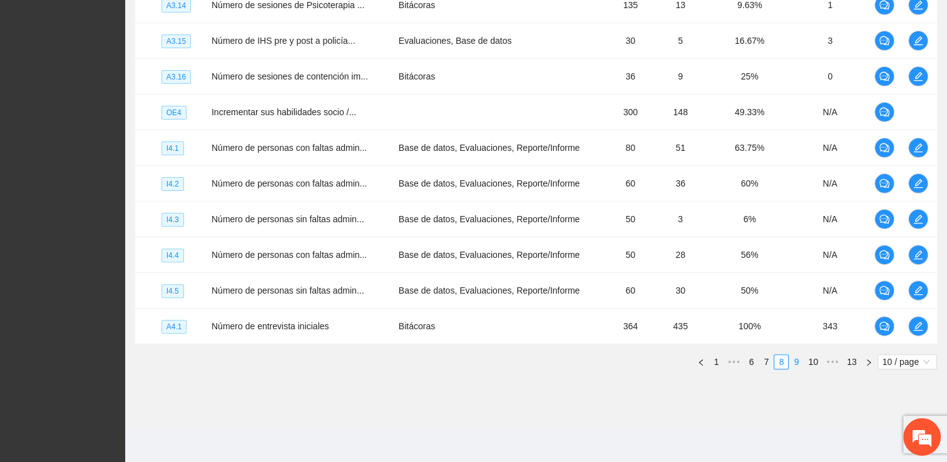
click at [799, 361] on link "9" at bounding box center [796, 362] width 14 height 14
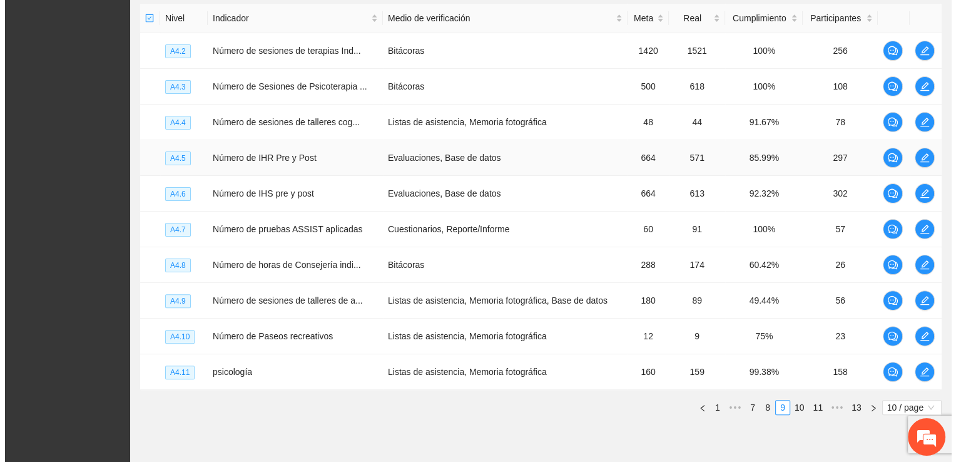
scroll to position [103, 0]
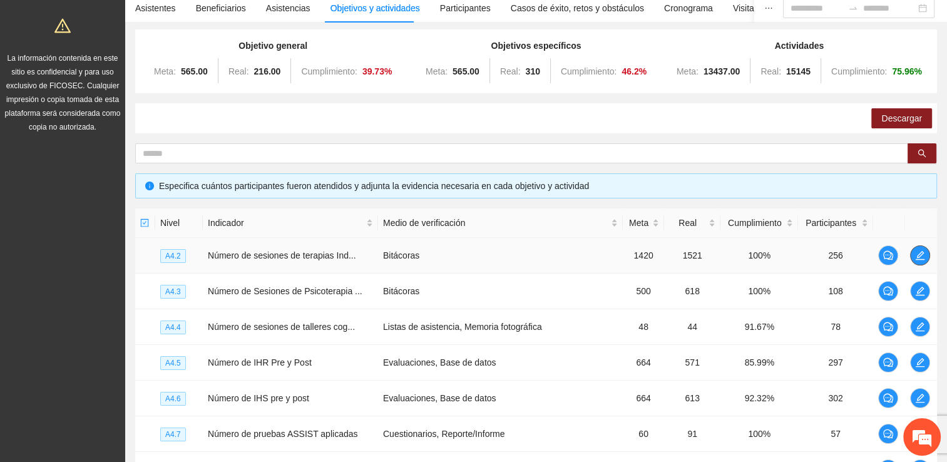
click at [917, 257] on icon "edit" at bounding box center [920, 255] width 10 height 10
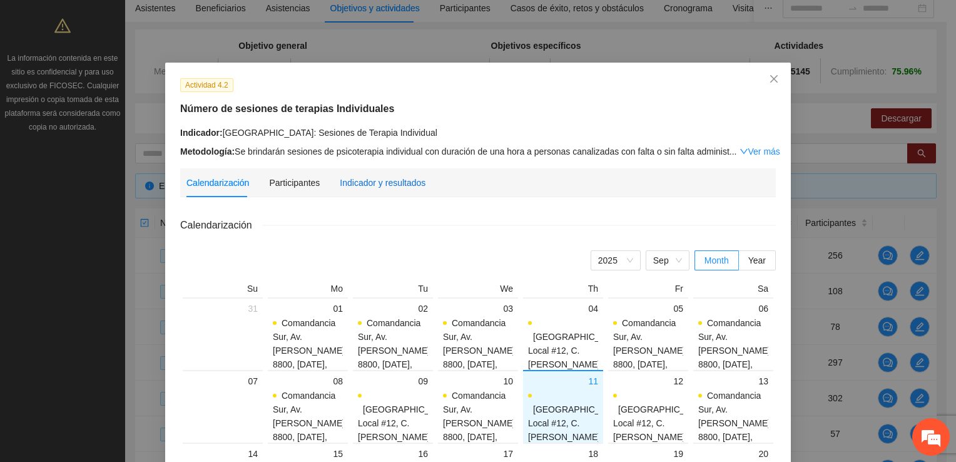
click at [378, 183] on div "Indicador y resultados" at bounding box center [383, 183] width 86 height 14
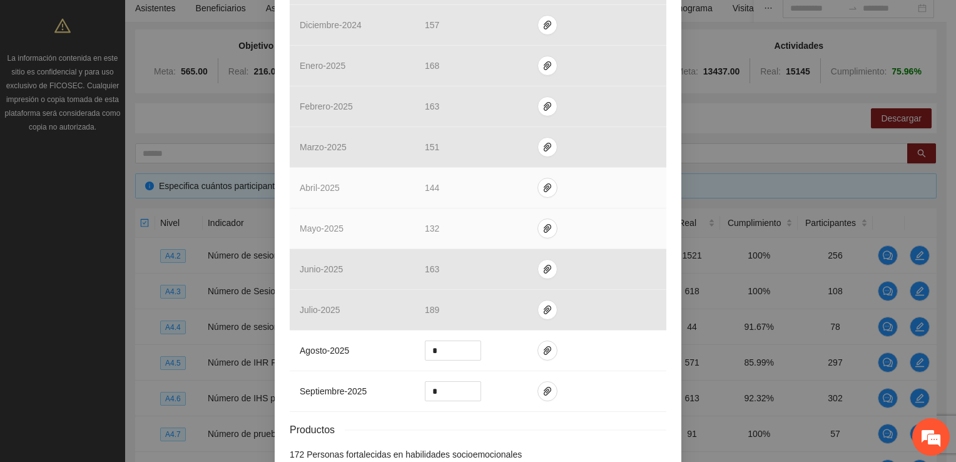
scroll to position [438, 0]
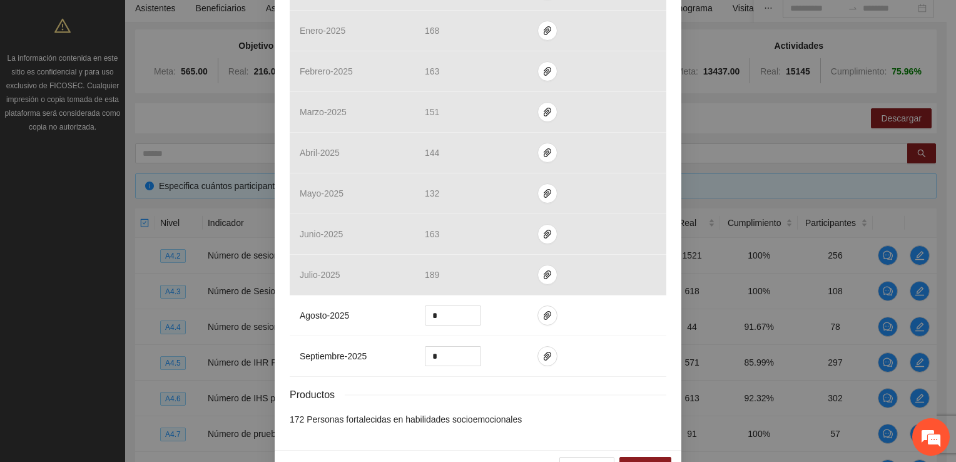
click at [810, 134] on div "Actividad 4.2 Número de sesiones de terapias Individuales Indicador: [GEOGRAPHI…" at bounding box center [478, 231] width 956 height 462
click at [633, 458] on button "Guardar" at bounding box center [646, 467] width 52 height 20
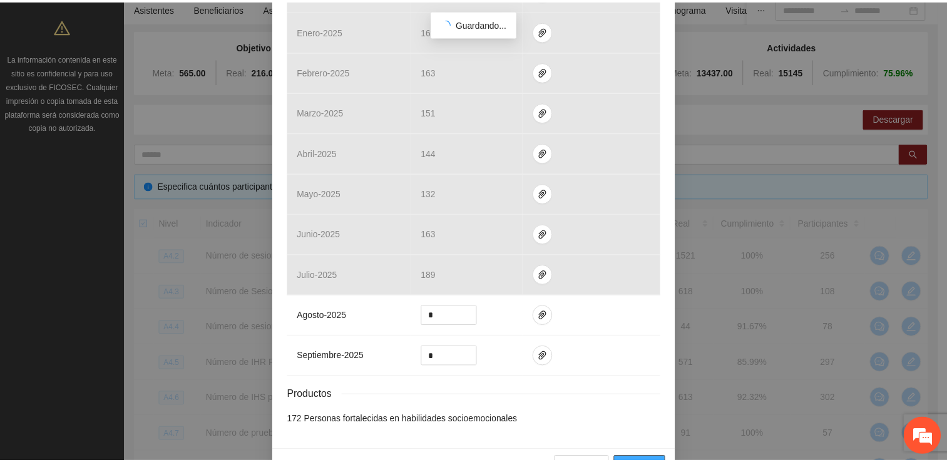
scroll to position [410, 0]
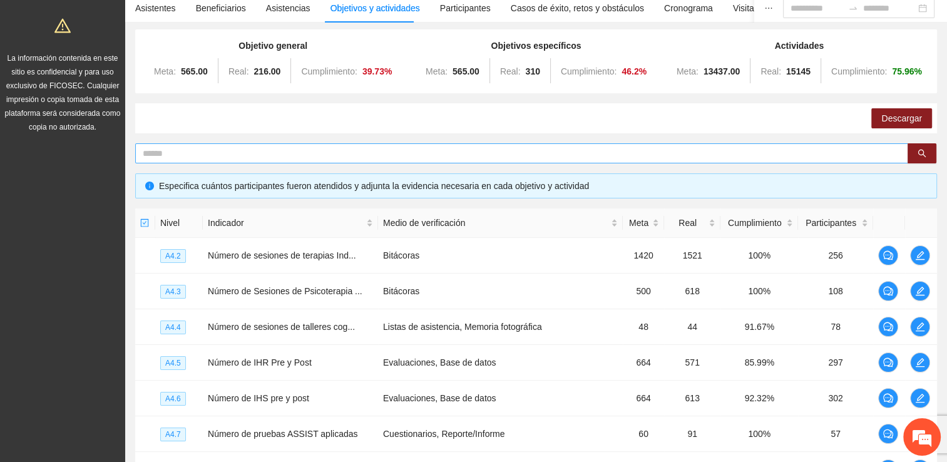
click at [207, 152] on input "text" at bounding box center [517, 153] width 748 height 14
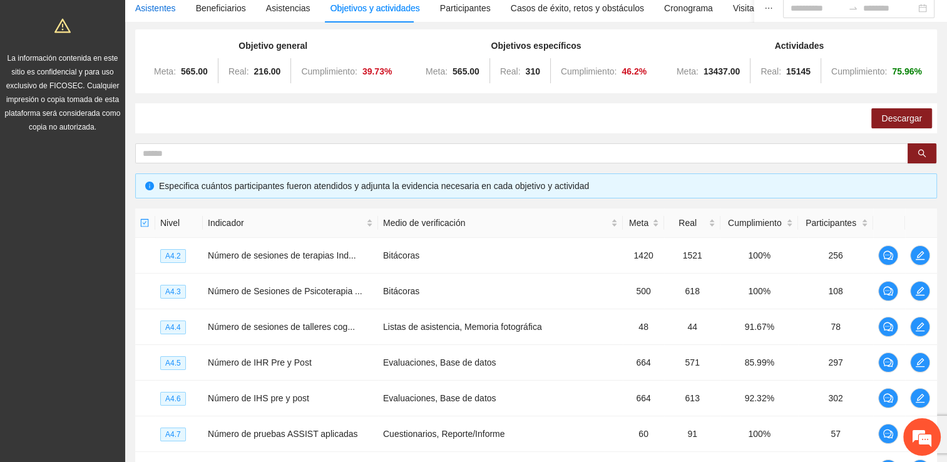
click at [157, 5] on div "Asistentes" at bounding box center [155, 8] width 41 height 14
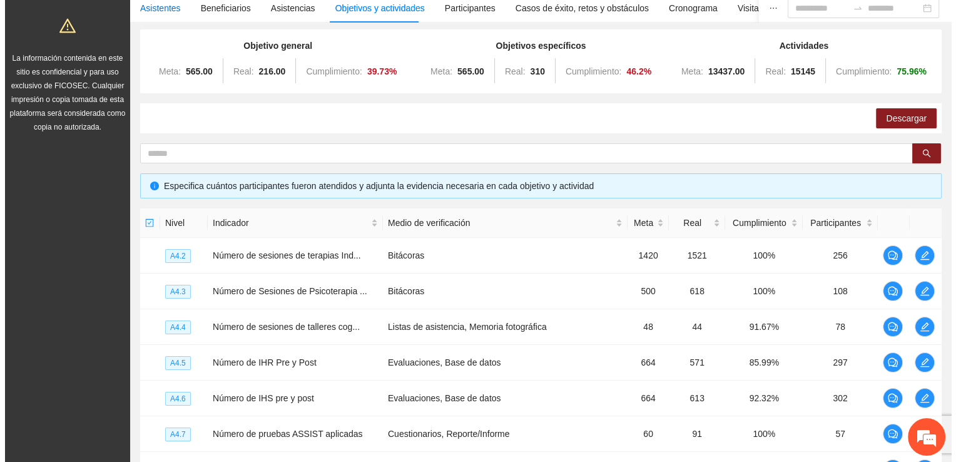
scroll to position [0, 0]
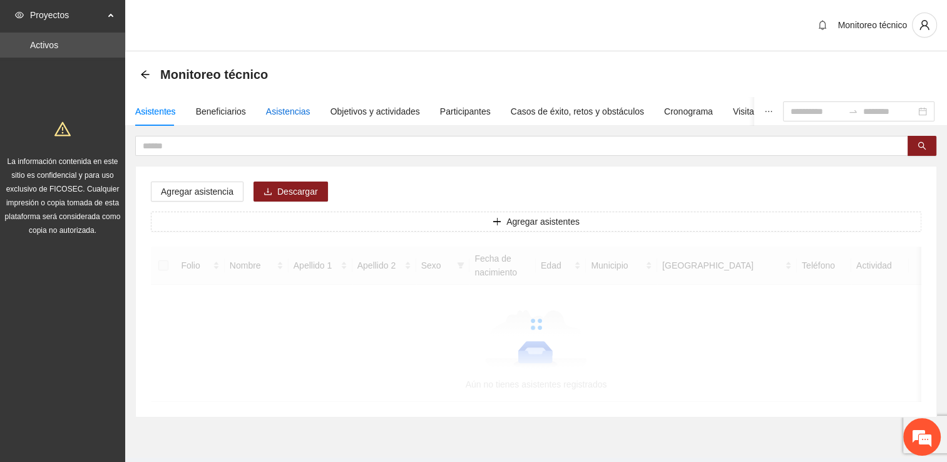
click at [272, 111] on div "Asistencias" at bounding box center [288, 112] width 44 height 14
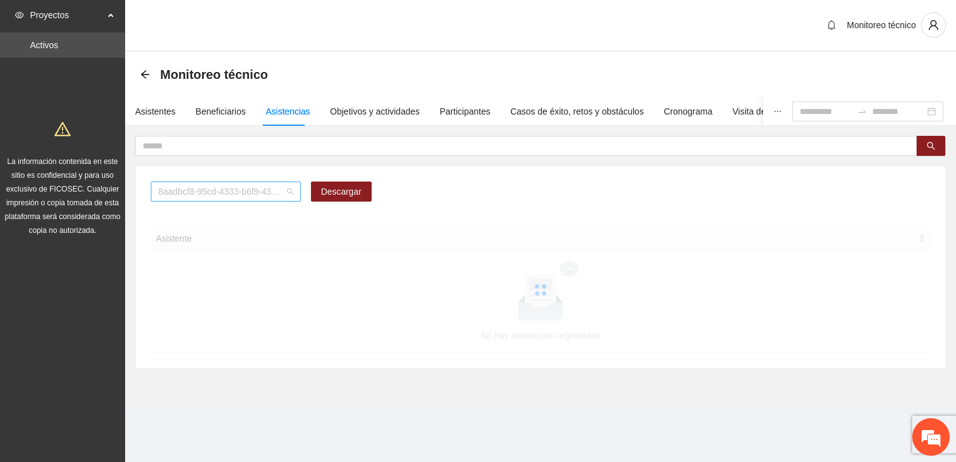
click at [233, 188] on span "8aadbcf8-95cd-4333-b6f9-4314c3142350" at bounding box center [225, 191] width 135 height 19
type input "***"
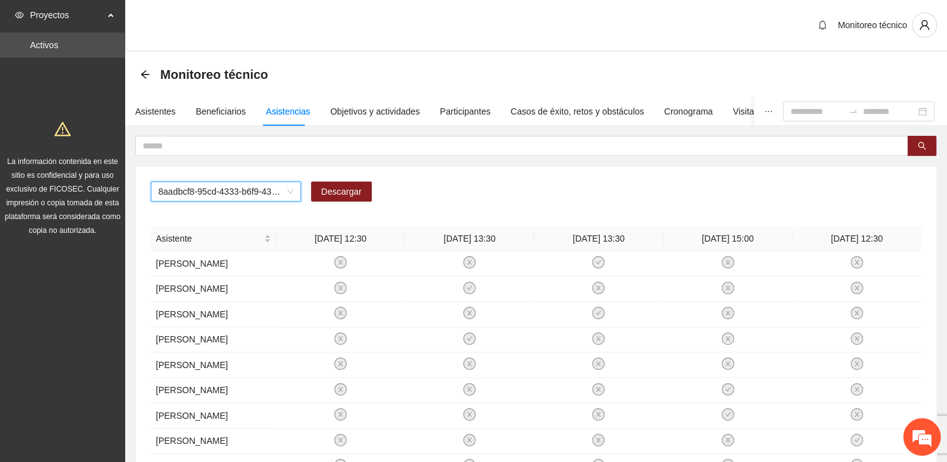
click at [217, 185] on span "8aadbcf8-95cd-4333-b6f9-4314c3142350" at bounding box center [225, 191] width 135 height 19
type input "***"
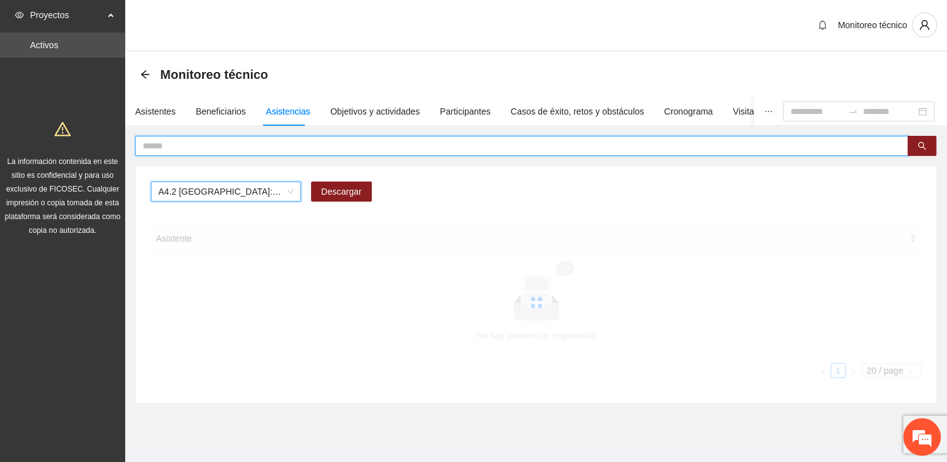
click at [179, 145] on input "text" at bounding box center [517, 146] width 748 height 14
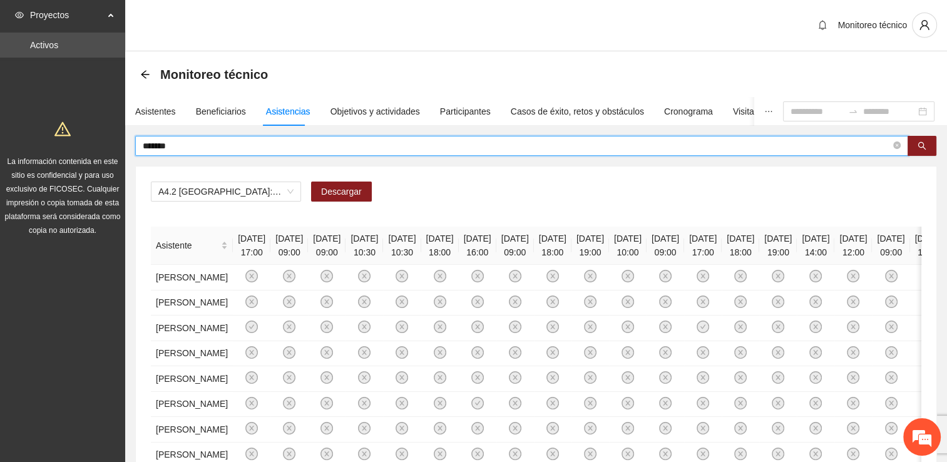
type input "******"
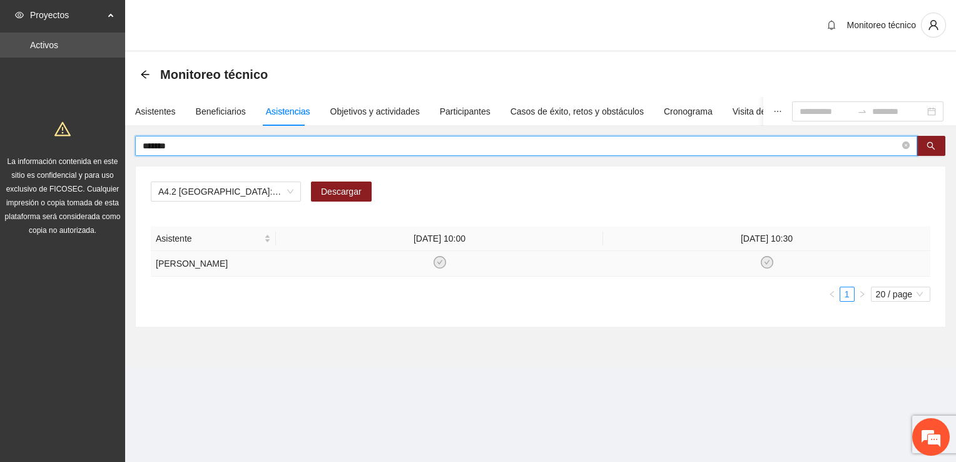
click at [779, 262] on td at bounding box center [766, 264] width 327 height 26
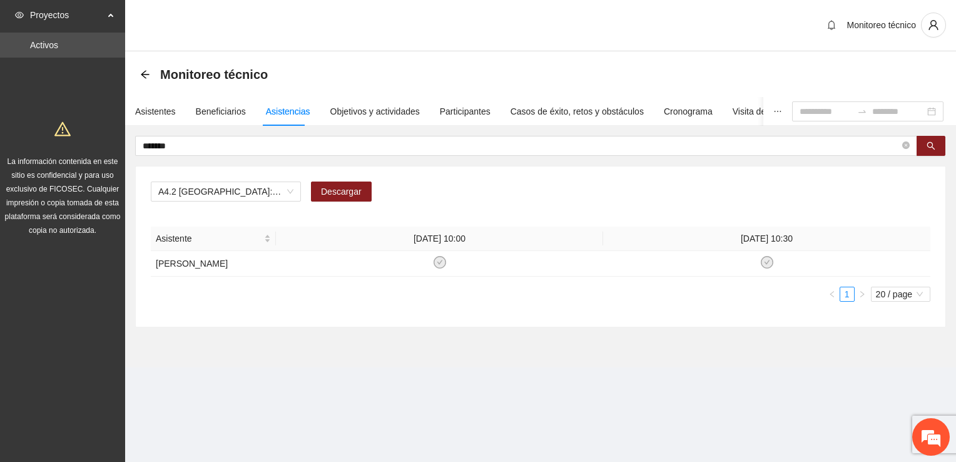
click at [716, 194] on div "A4.2 [GEOGRAPHIC_DATA]: Sesiones de Terapia Individual Descargar" at bounding box center [541, 197] width 780 height 30
